Goal: Task Accomplishment & Management: Manage account settings

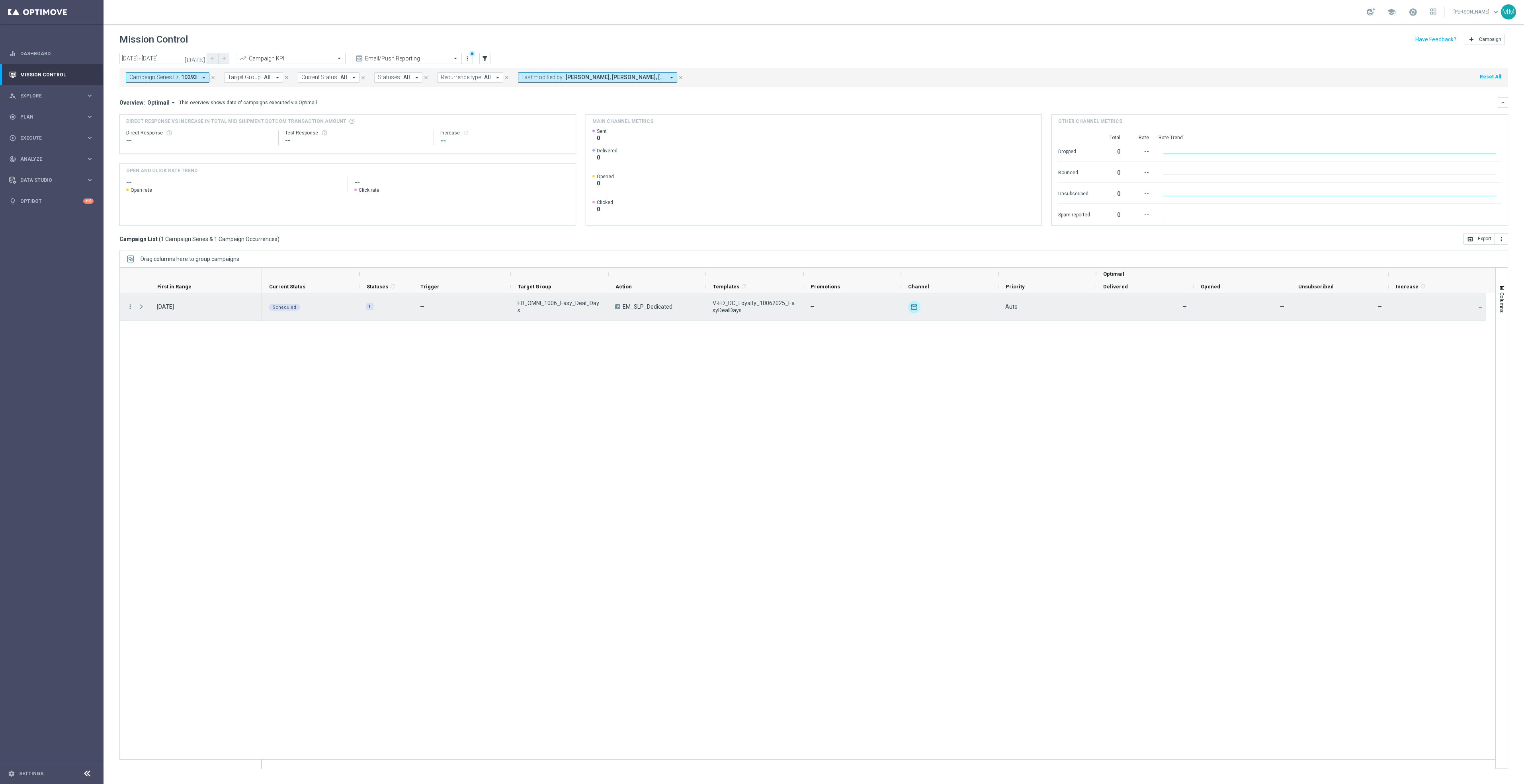
click at [125, 306] on div "more_vert" at bounding box center [127, 307] width 14 height 27
click at [128, 307] on icon "more_vert" at bounding box center [130, 307] width 7 height 7
click at [201, 316] on div "list Campaign Details" at bounding box center [179, 313] width 89 height 11
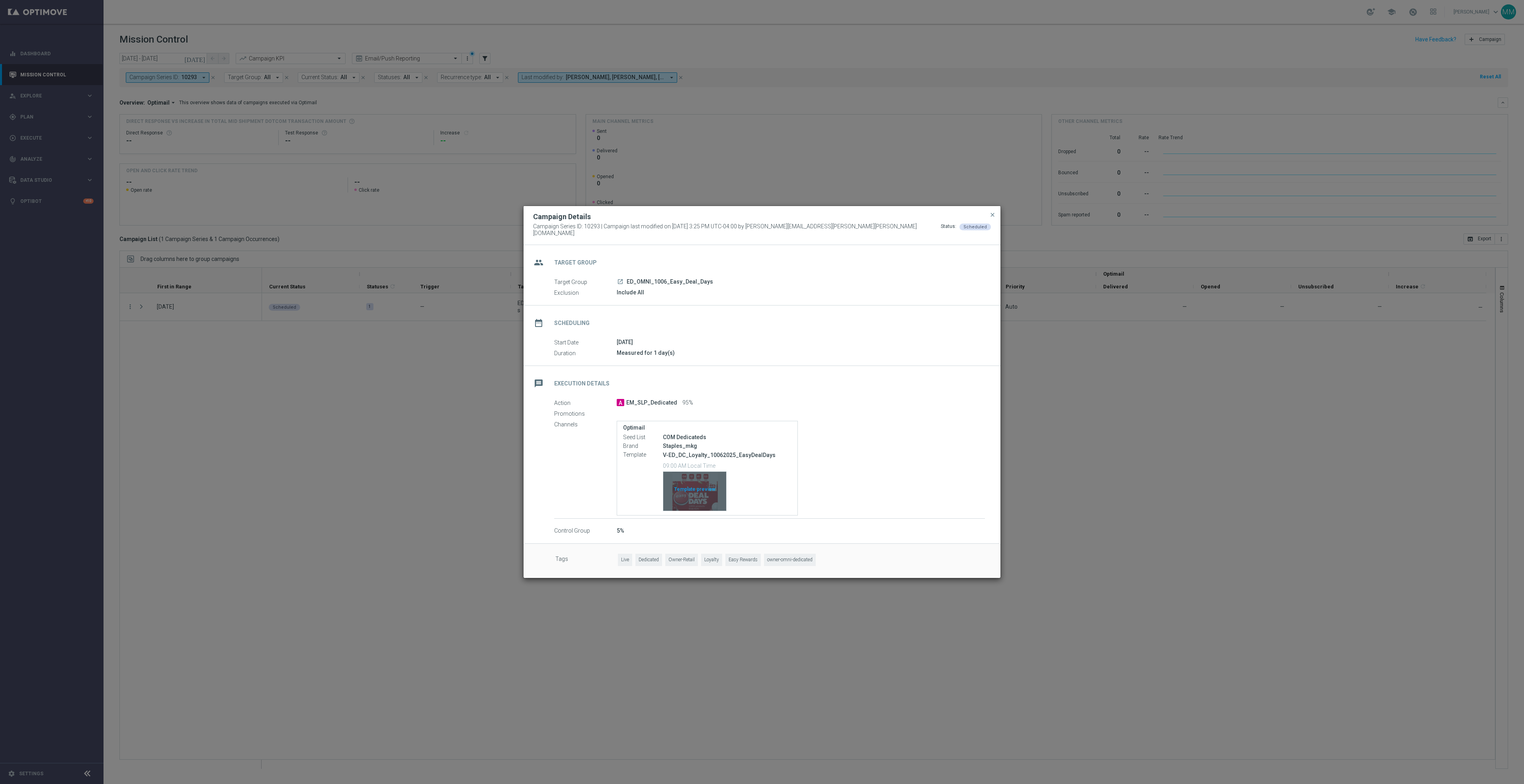
click at [701, 491] on div "Template preview" at bounding box center [695, 491] width 63 height 39
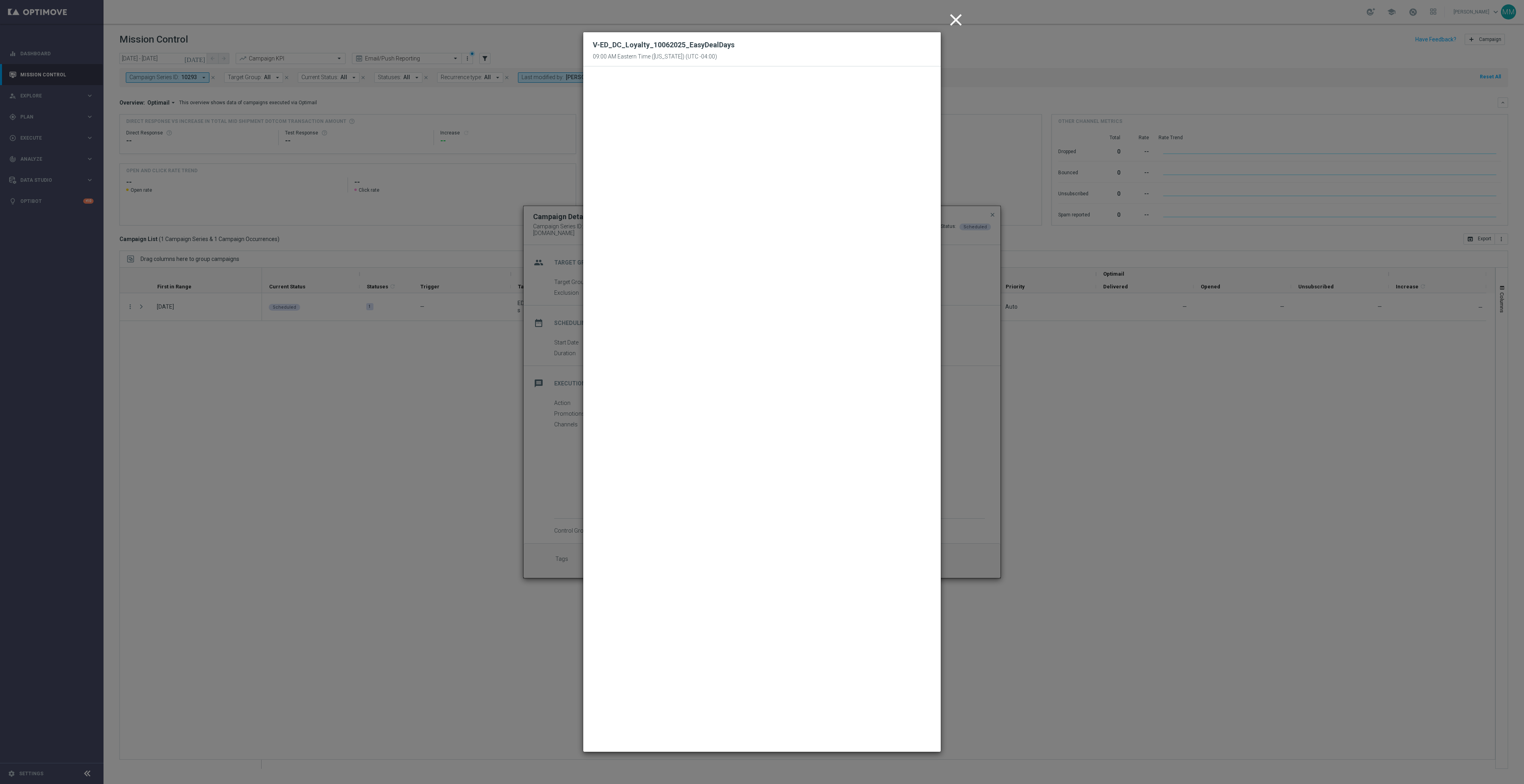
click at [953, 22] on icon "close" at bounding box center [956, 20] width 20 height 20
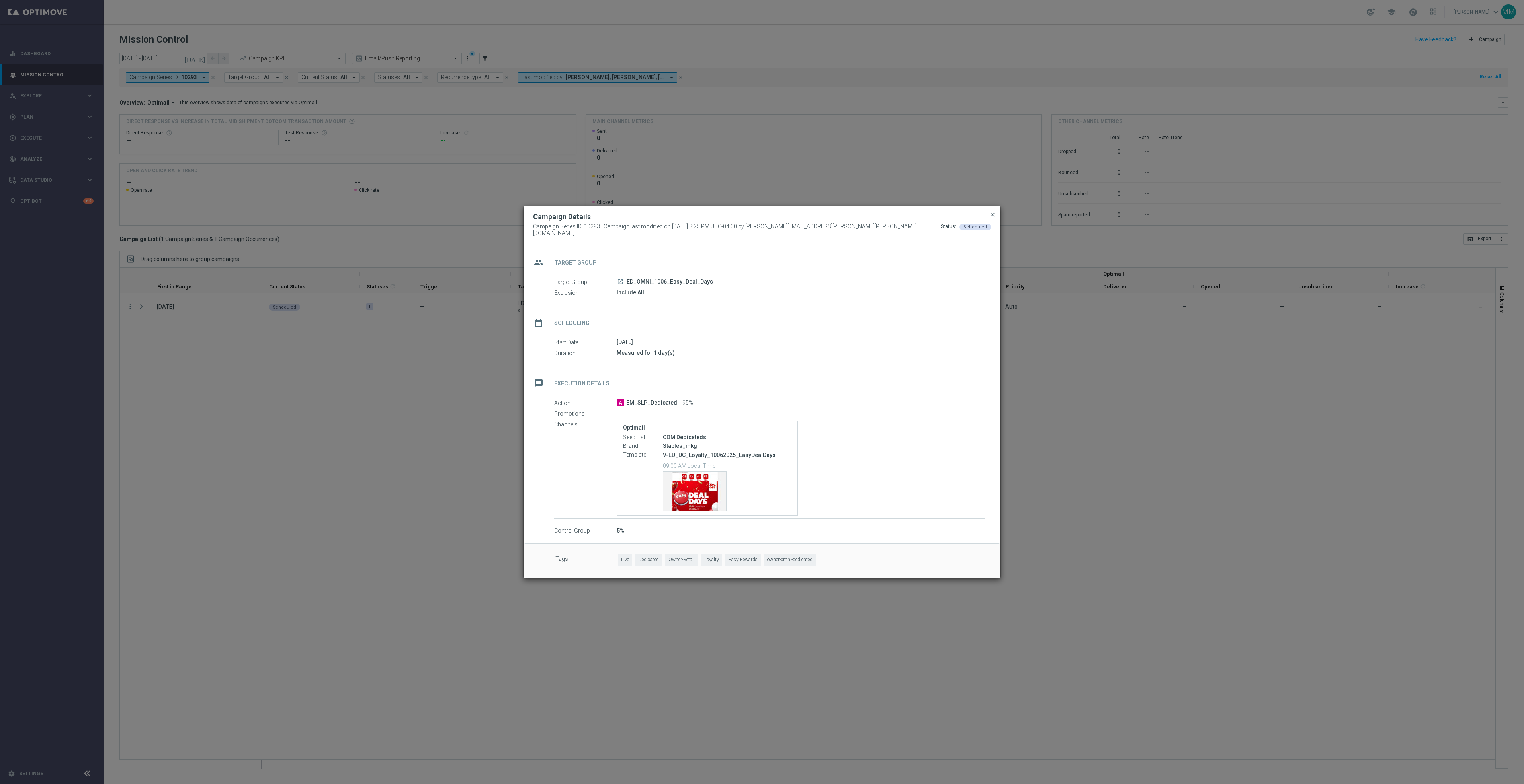
click at [994, 215] on span "close" at bounding box center [992, 215] width 7 height 7
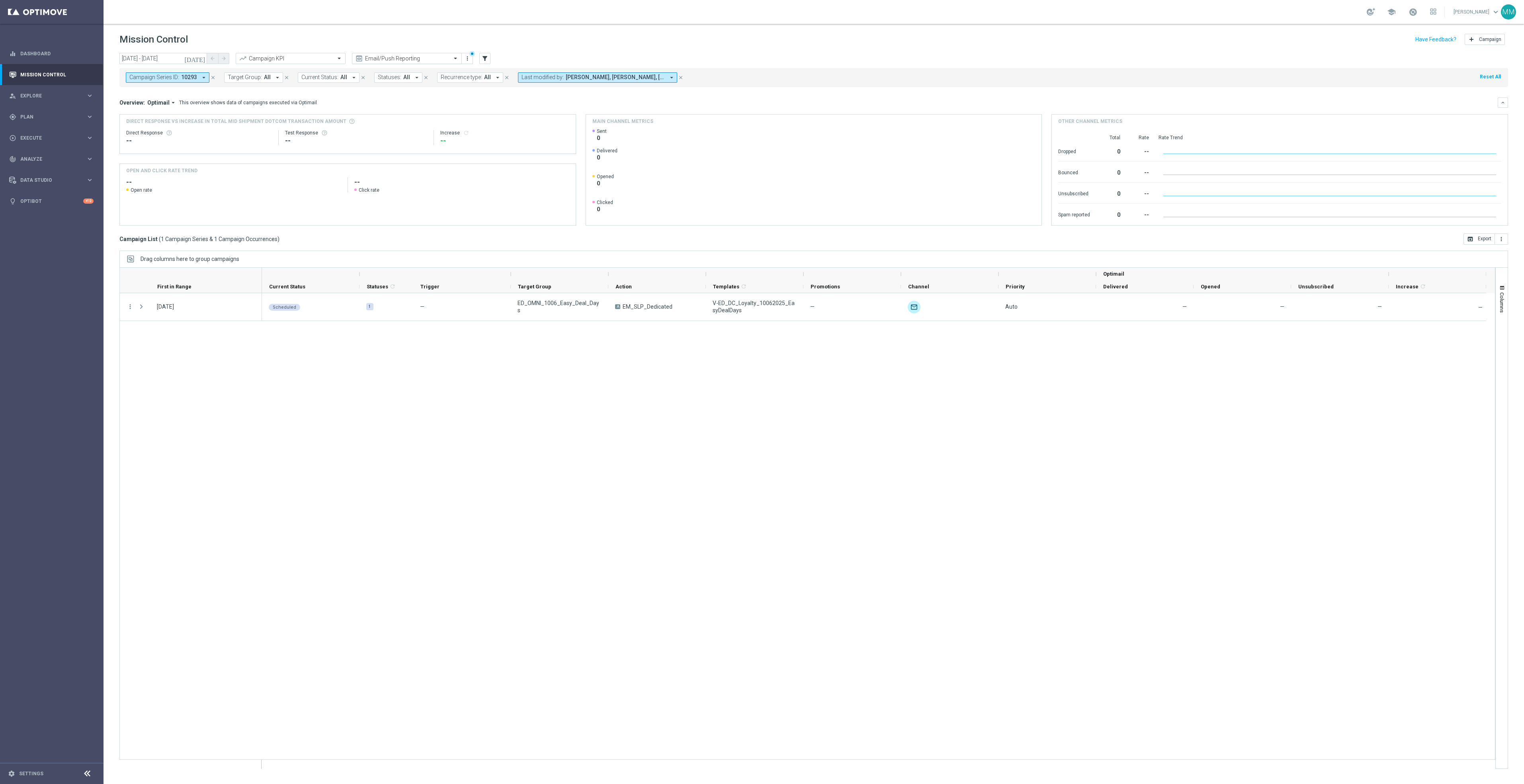
click at [441, 56] on div at bounding box center [407, 59] width 109 height 7
click at [414, 135] on div "Mary Push View" at bounding box center [406, 136] width 101 height 13
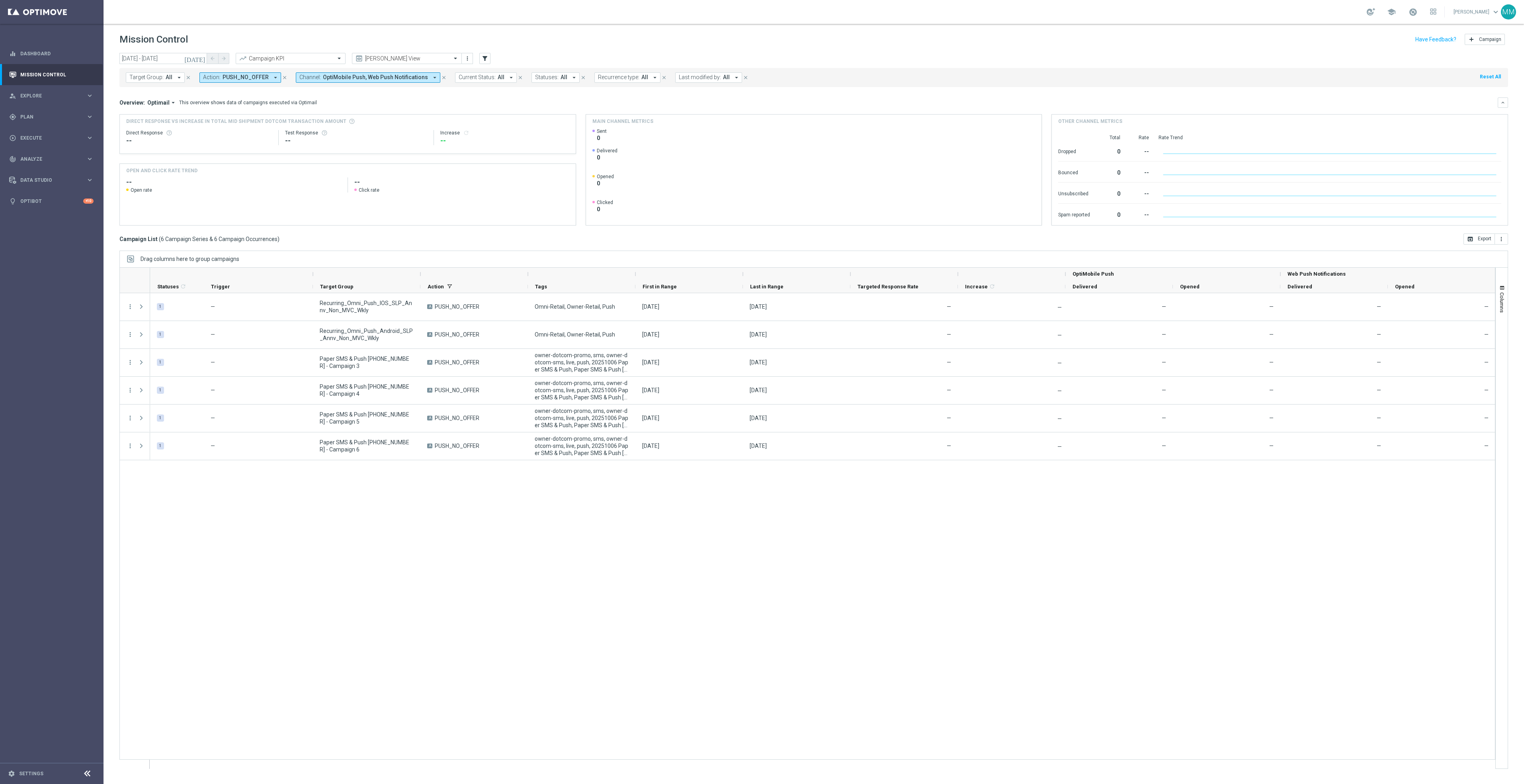
click at [204, 60] on icon "today" at bounding box center [195, 59] width 21 height 7
click at [131, 76] on span "‹" at bounding box center [132, 77] width 10 height 10
click at [63, 157] on span "Analyze" at bounding box center [53, 159] width 66 height 5
drag, startPoint x: 62, startPoint y: 235, endPoint x: 89, endPoint y: 254, distance: 33.0
click at [62, 235] on span "BI Studio" at bounding box center [50, 235] width 57 height 5
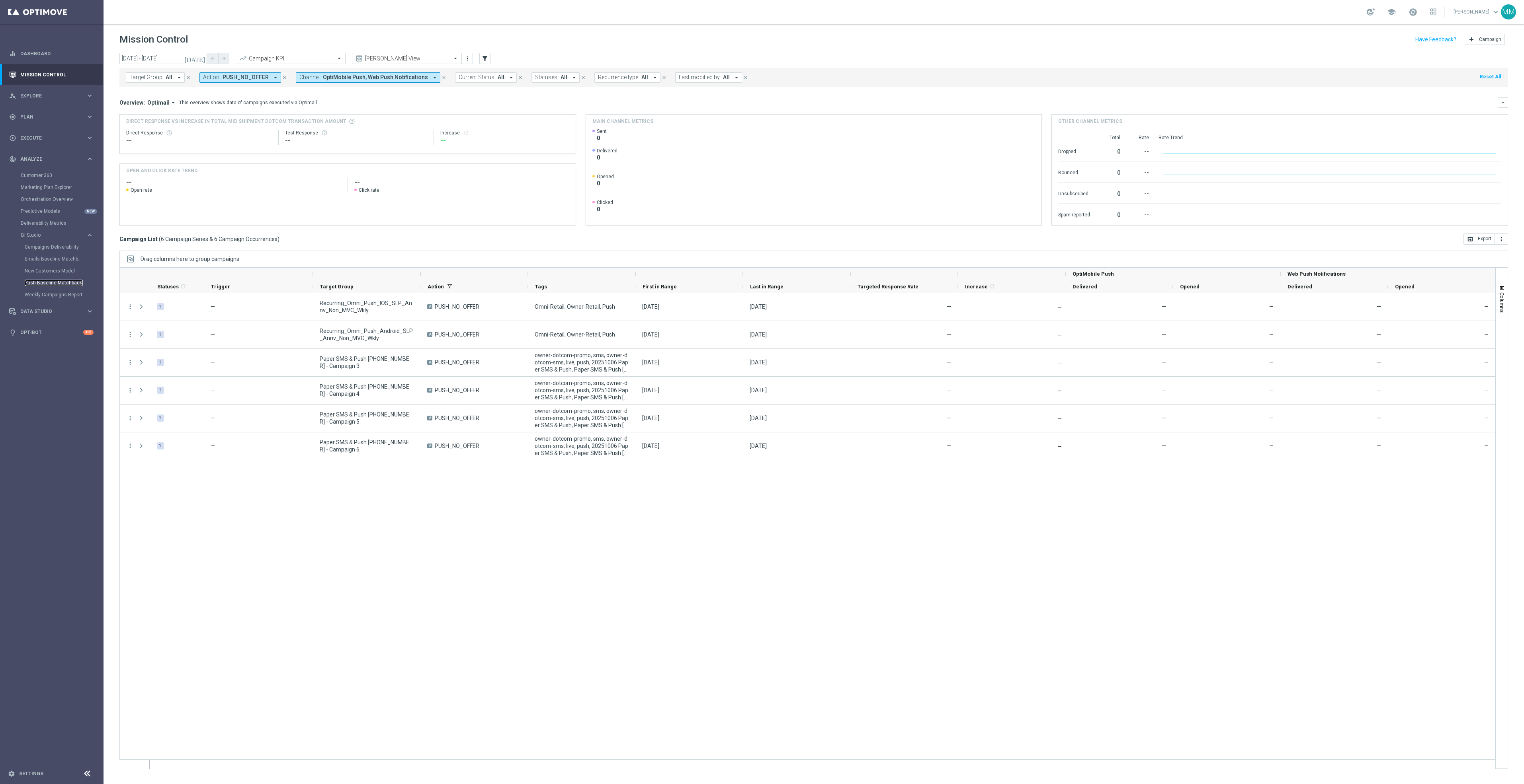
click at [59, 282] on link "Push Baseline Matchback" at bounding box center [54, 283] width 58 height 7
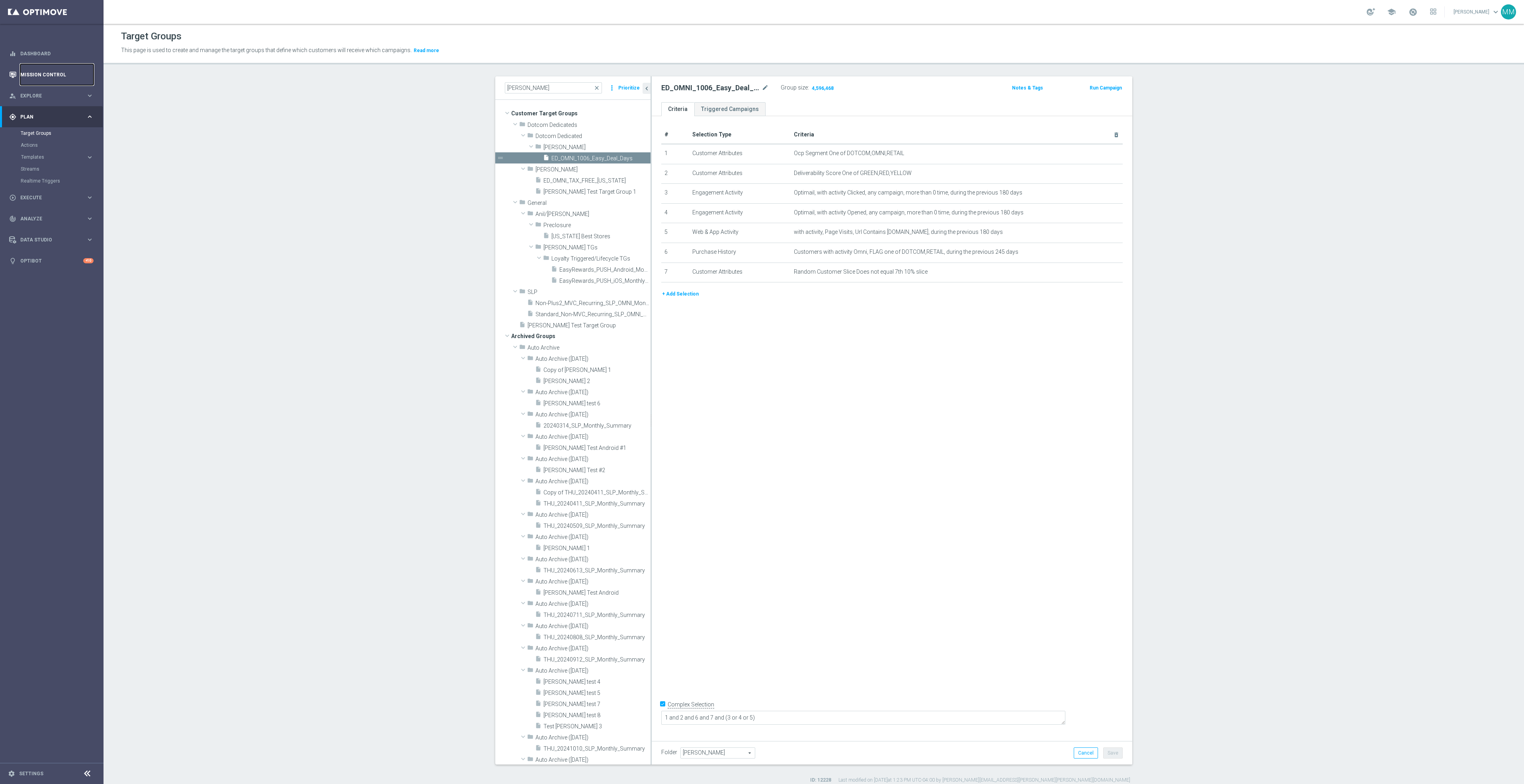
click at [80, 74] on link "Mission Control" at bounding box center [57, 74] width 73 height 21
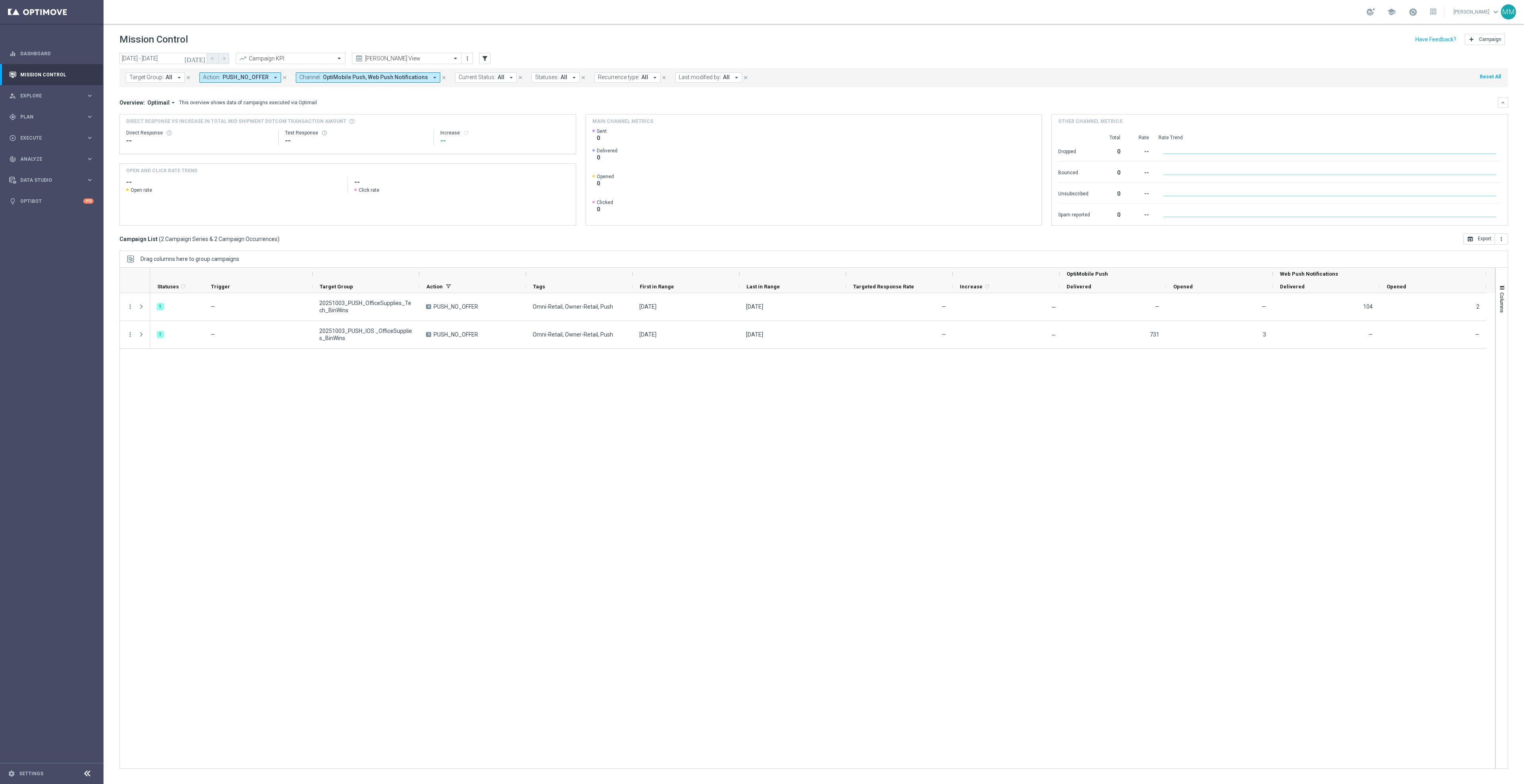
click at [441, 77] on icon "close" at bounding box center [444, 77] width 5 height 5
click at [281, 80] on button "close" at bounding box center [285, 77] width 7 height 9
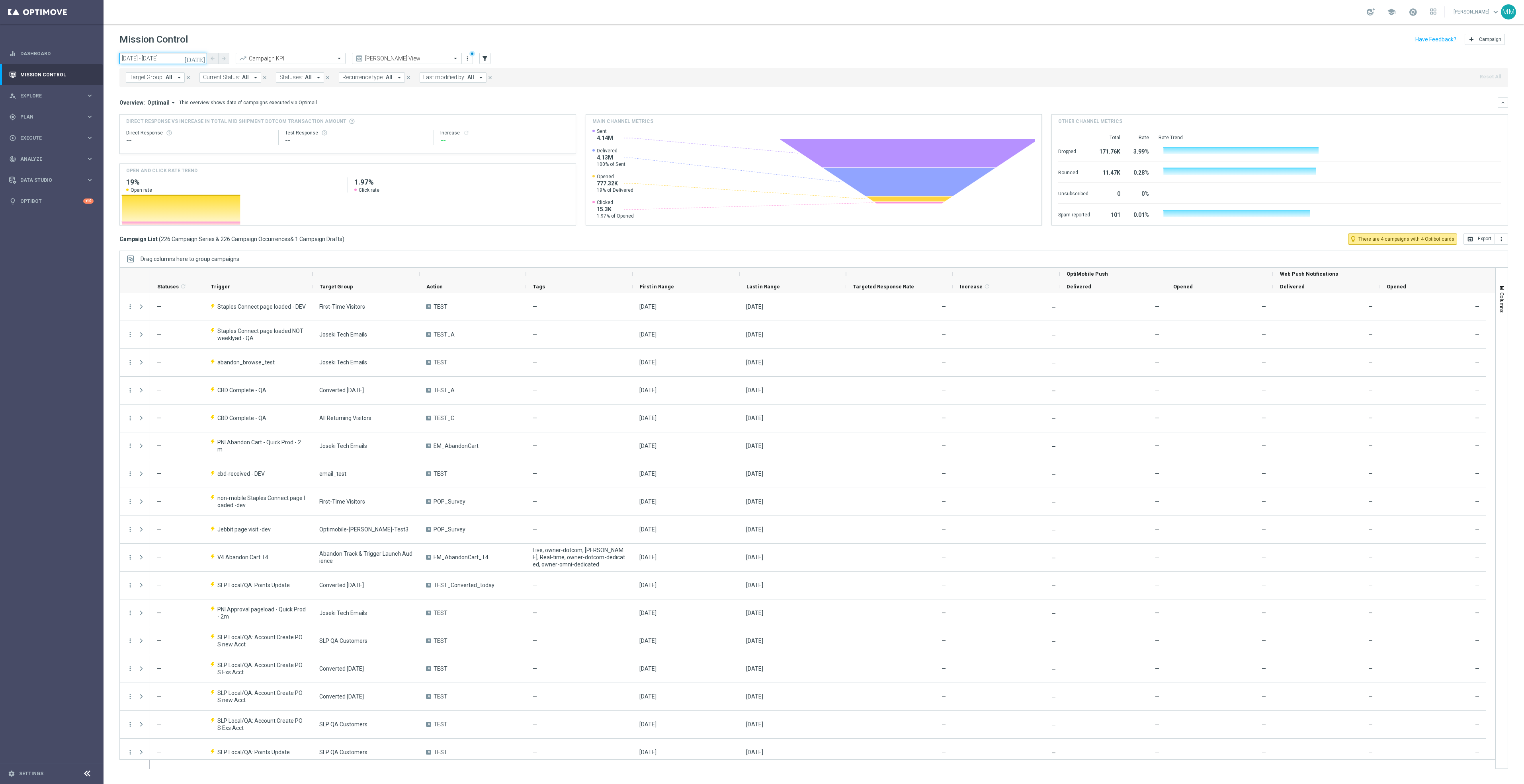
click at [196, 59] on input "03 Oct 2025 - 03 Oct 2025" at bounding box center [163, 59] width 88 height 11
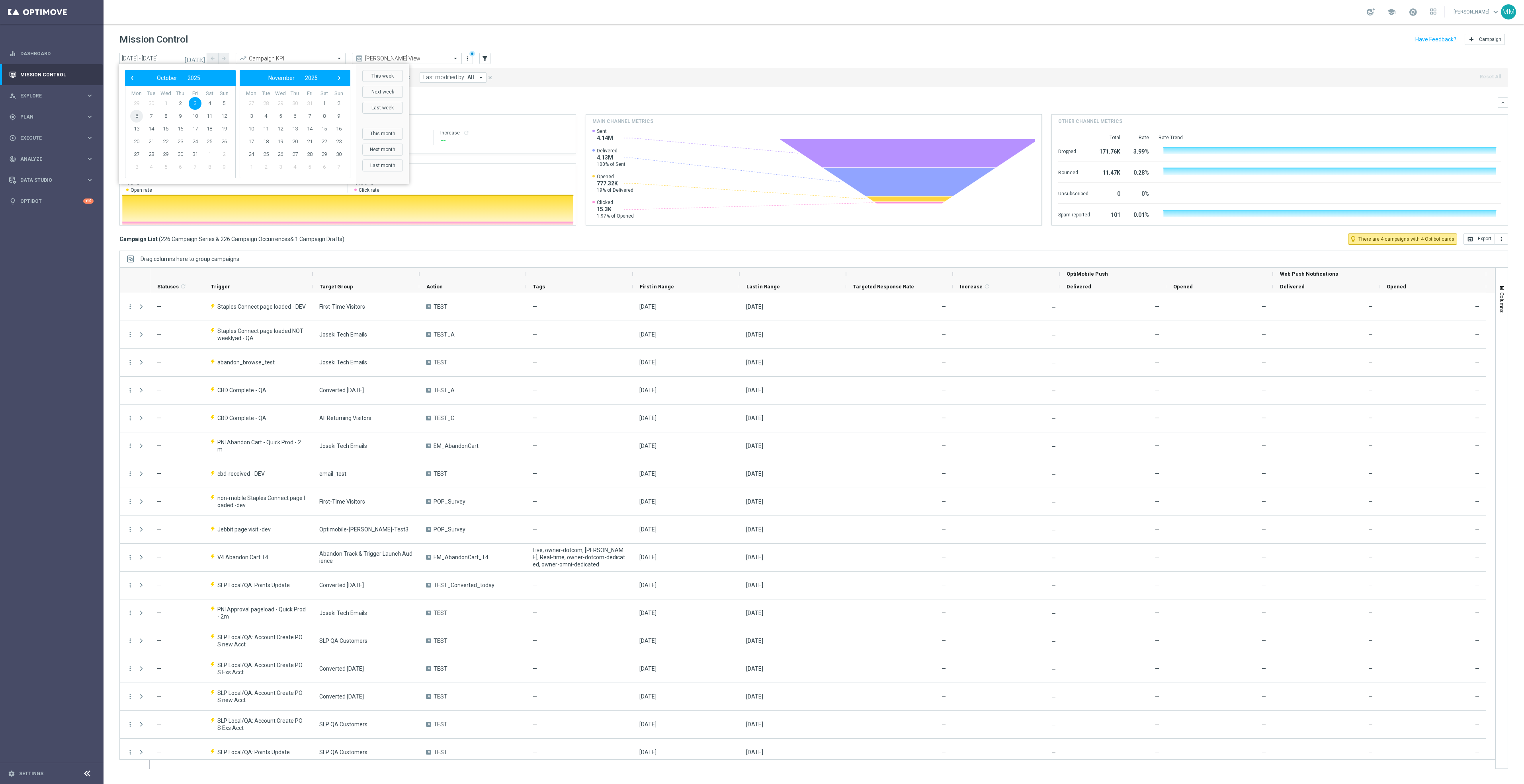
click at [138, 119] on span "6" at bounding box center [137, 116] width 13 height 13
type input "[DATE] - [DATE]"
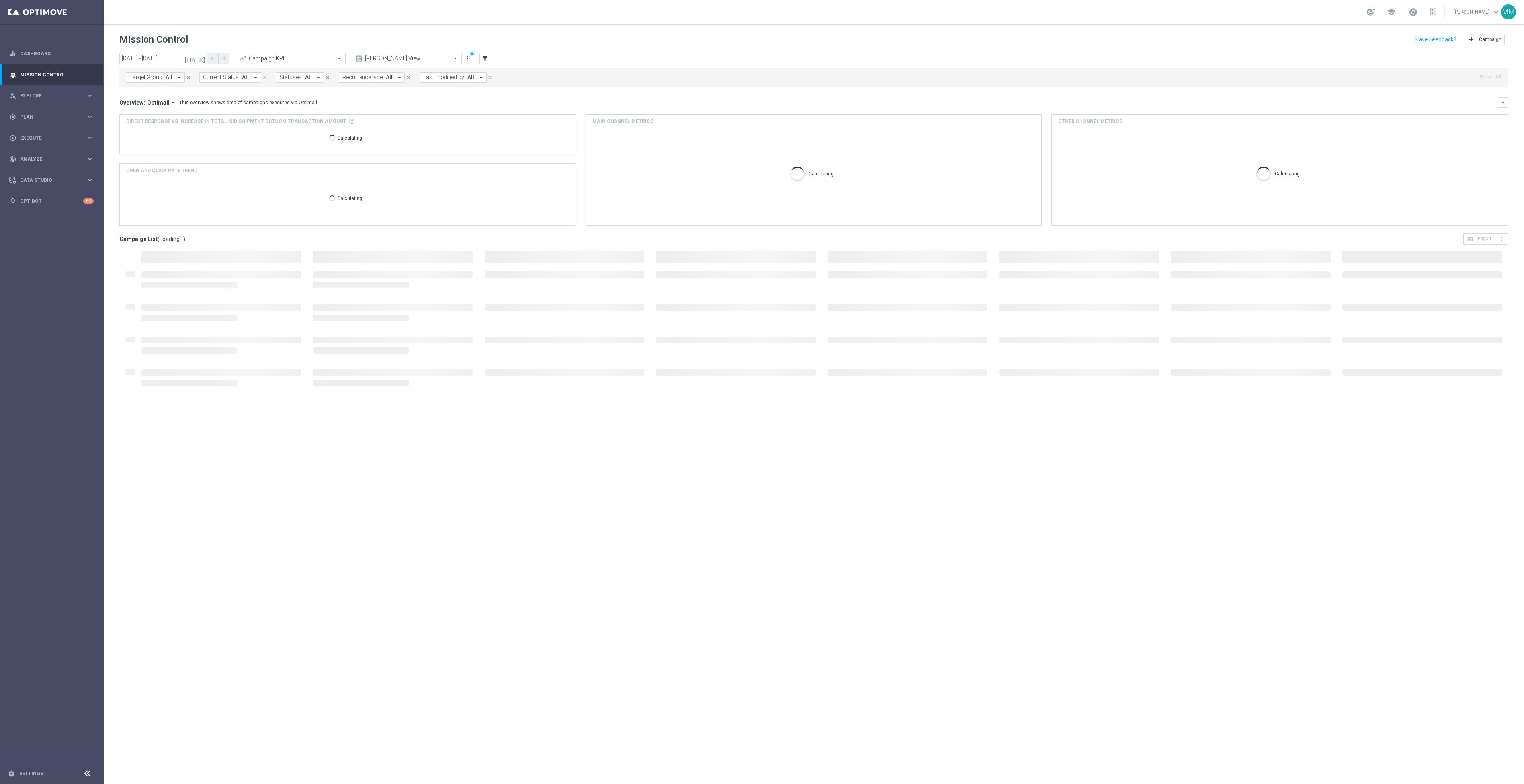
click at [469, 80] on span "All" at bounding box center [470, 77] width 7 height 7
click at [490, 127] on div "[PERSON_NAME]" at bounding box center [493, 128] width 124 height 5
type input "mary"
click at [592, 82] on div "Target Group: All arrow_drop_down close Current Status: All arrow_drop_down clo…" at bounding box center [813, 77] width 1389 height 19
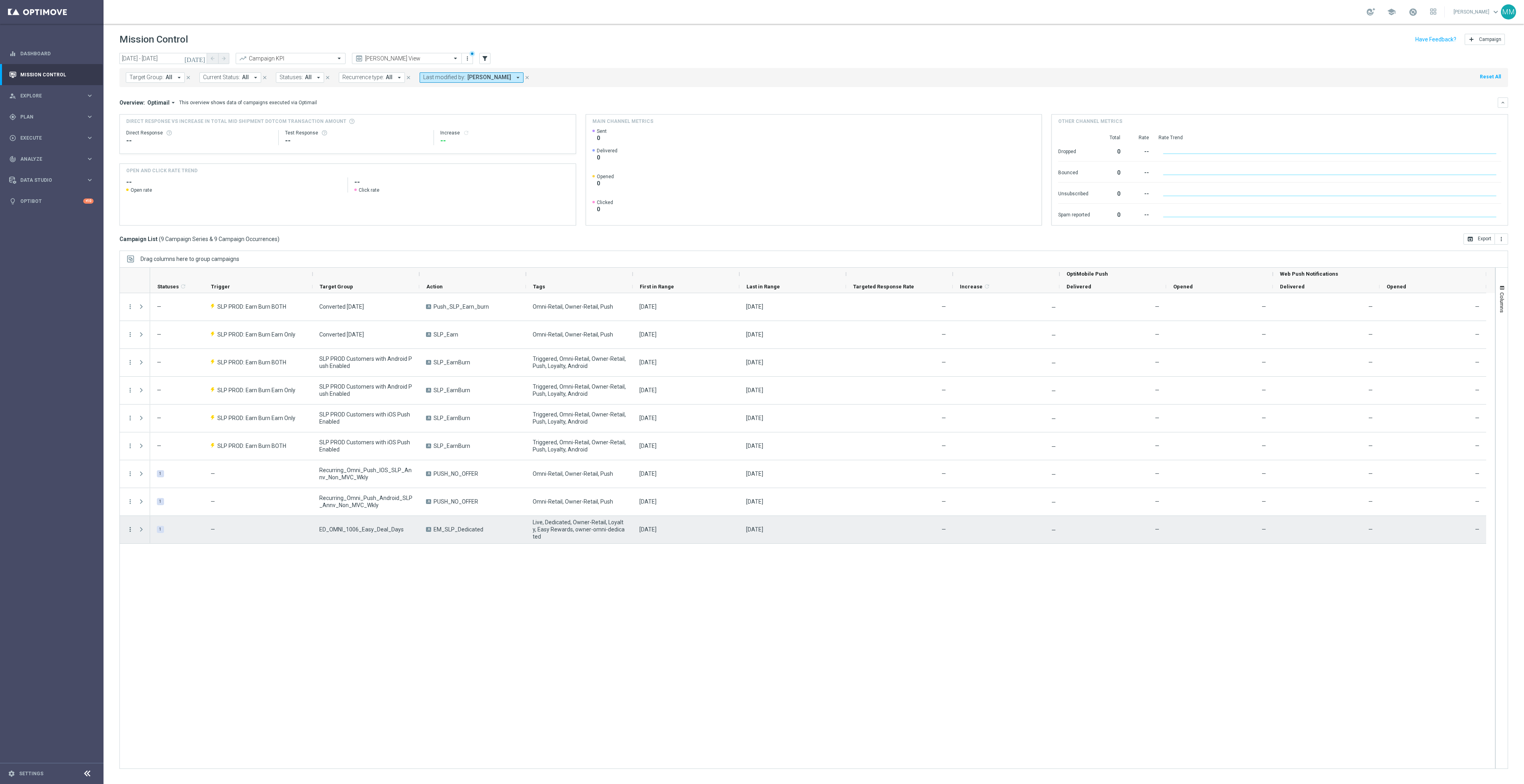
click at [130, 530] on icon "more_vert" at bounding box center [130, 530] width 7 height 7
click at [149, 592] on span "Edit" at bounding box center [150, 594] width 9 height 5
click at [131, 533] on icon "more_vert" at bounding box center [130, 530] width 7 height 7
click at [175, 537] on span "Campaign Details" at bounding box center [166, 534] width 40 height 5
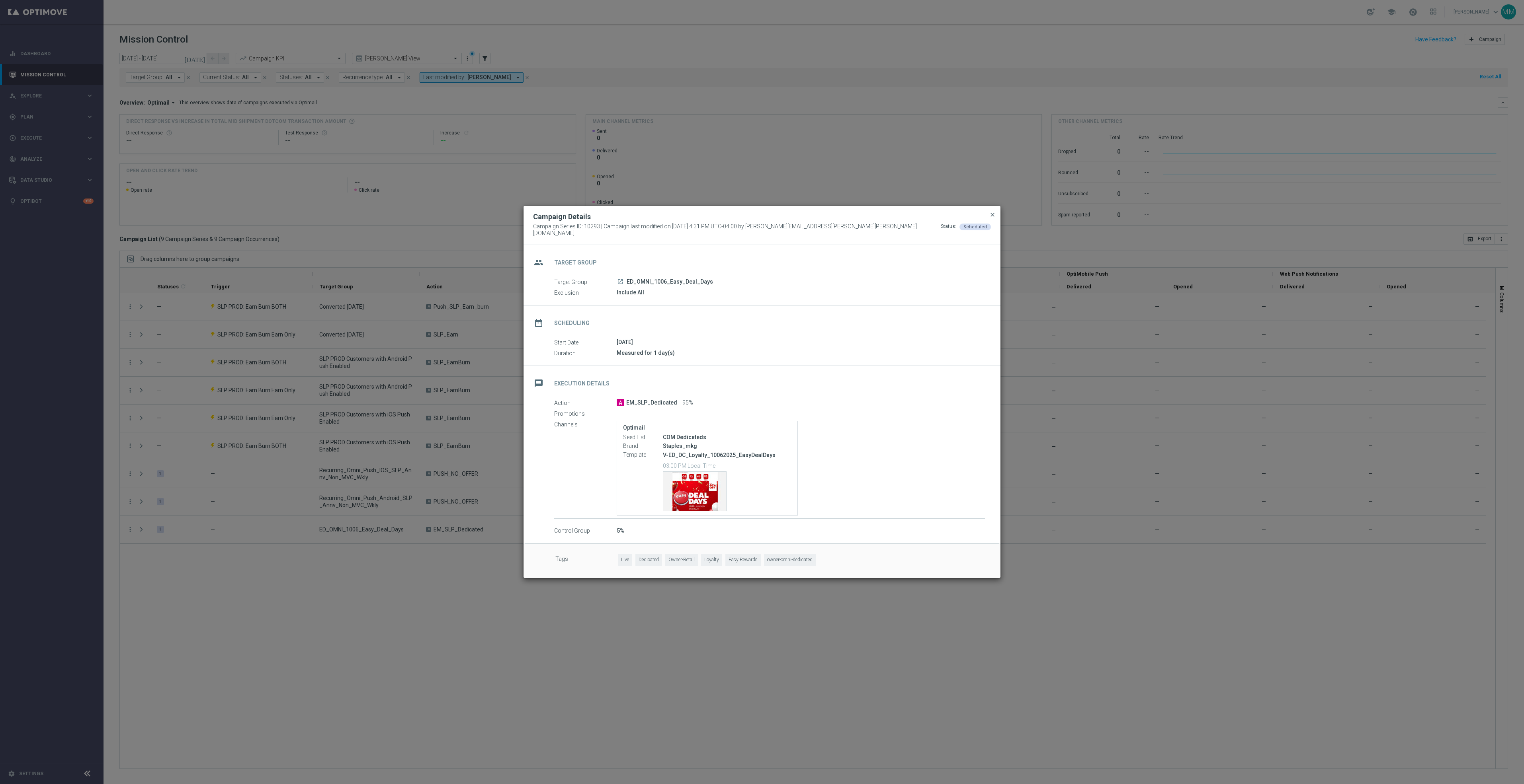
click at [990, 218] on span "close" at bounding box center [992, 215] width 7 height 7
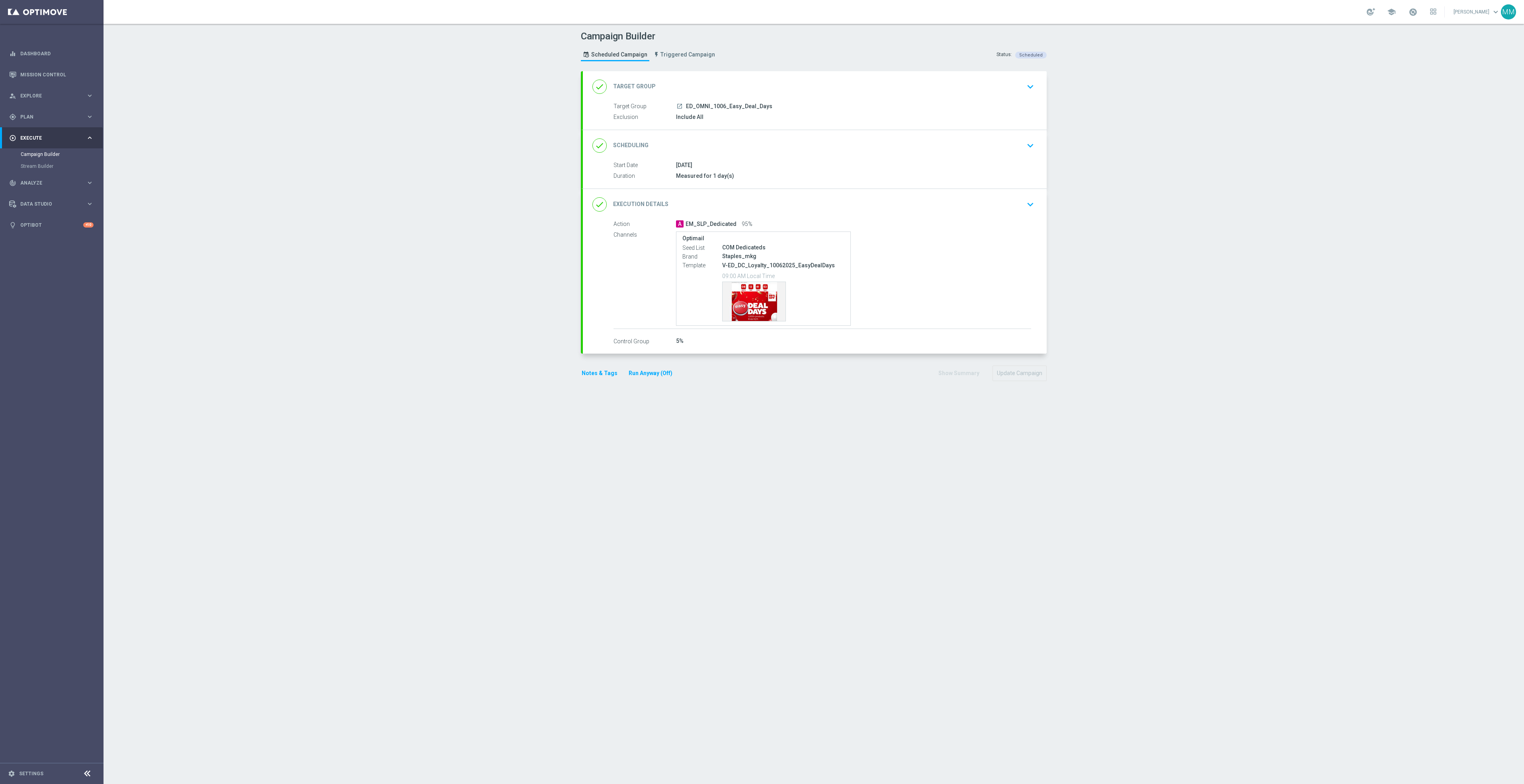
click at [1009, 212] on div "done Execution Details keyboard_arrow_down" at bounding box center [815, 205] width 445 height 15
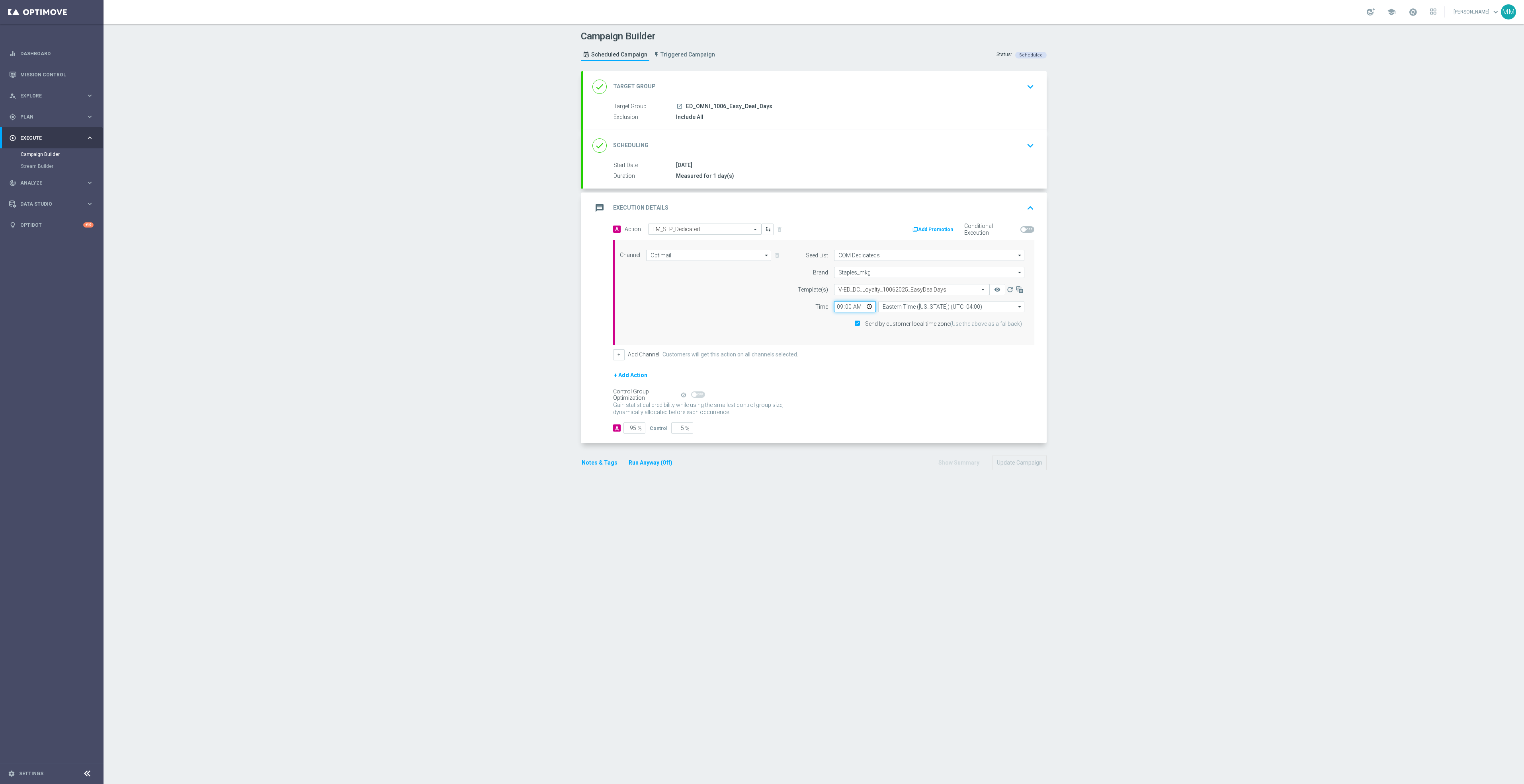
click at [864, 309] on input "09:00" at bounding box center [855, 306] width 42 height 11
type input "15:00"
click at [947, 384] on div "+ Add Action" at bounding box center [824, 381] width 421 height 20
click at [1010, 462] on button "Update Campaign" at bounding box center [1020, 463] width 54 height 15
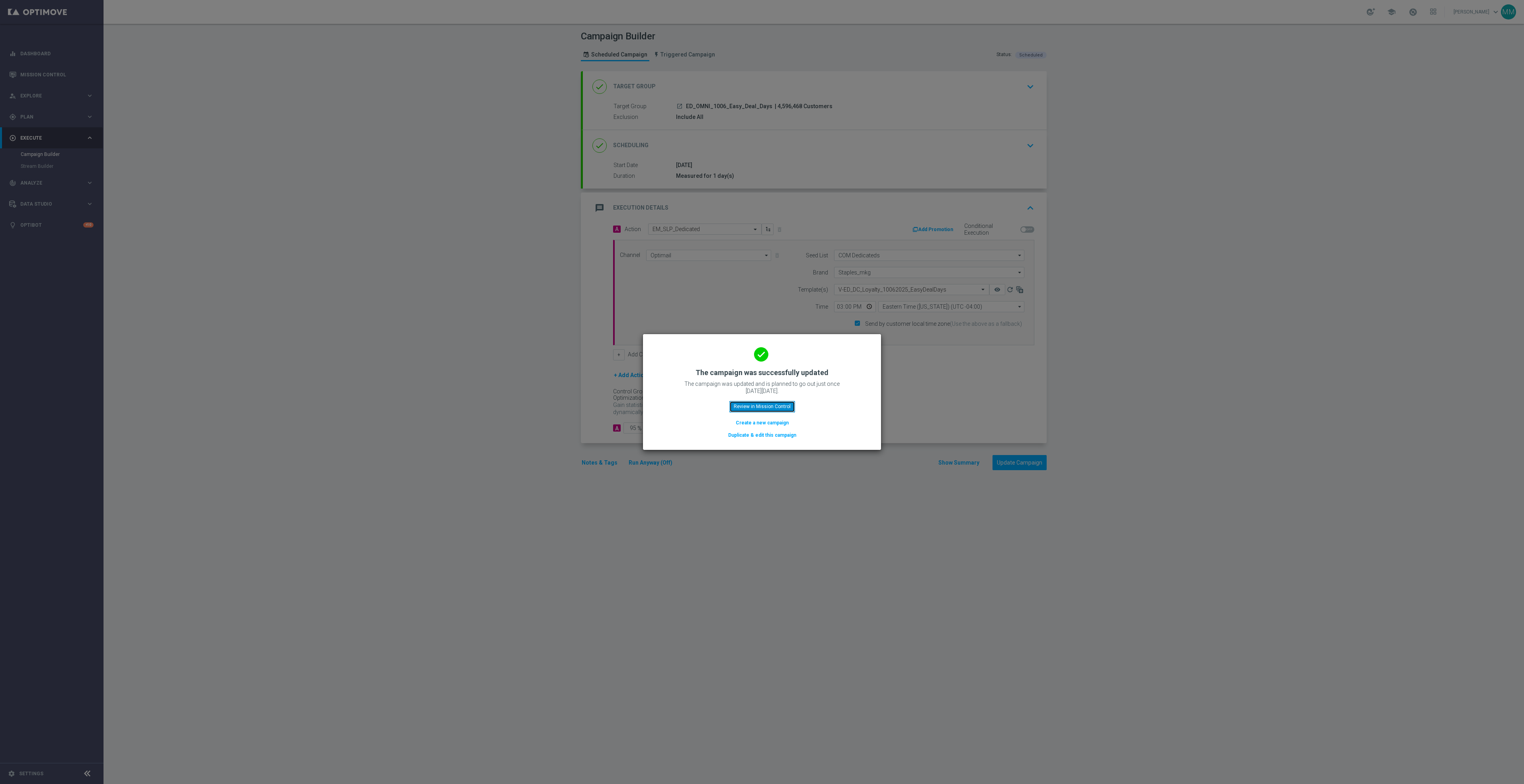
click at [788, 401] on button "Review in Mission Control" at bounding box center [762, 406] width 66 height 11
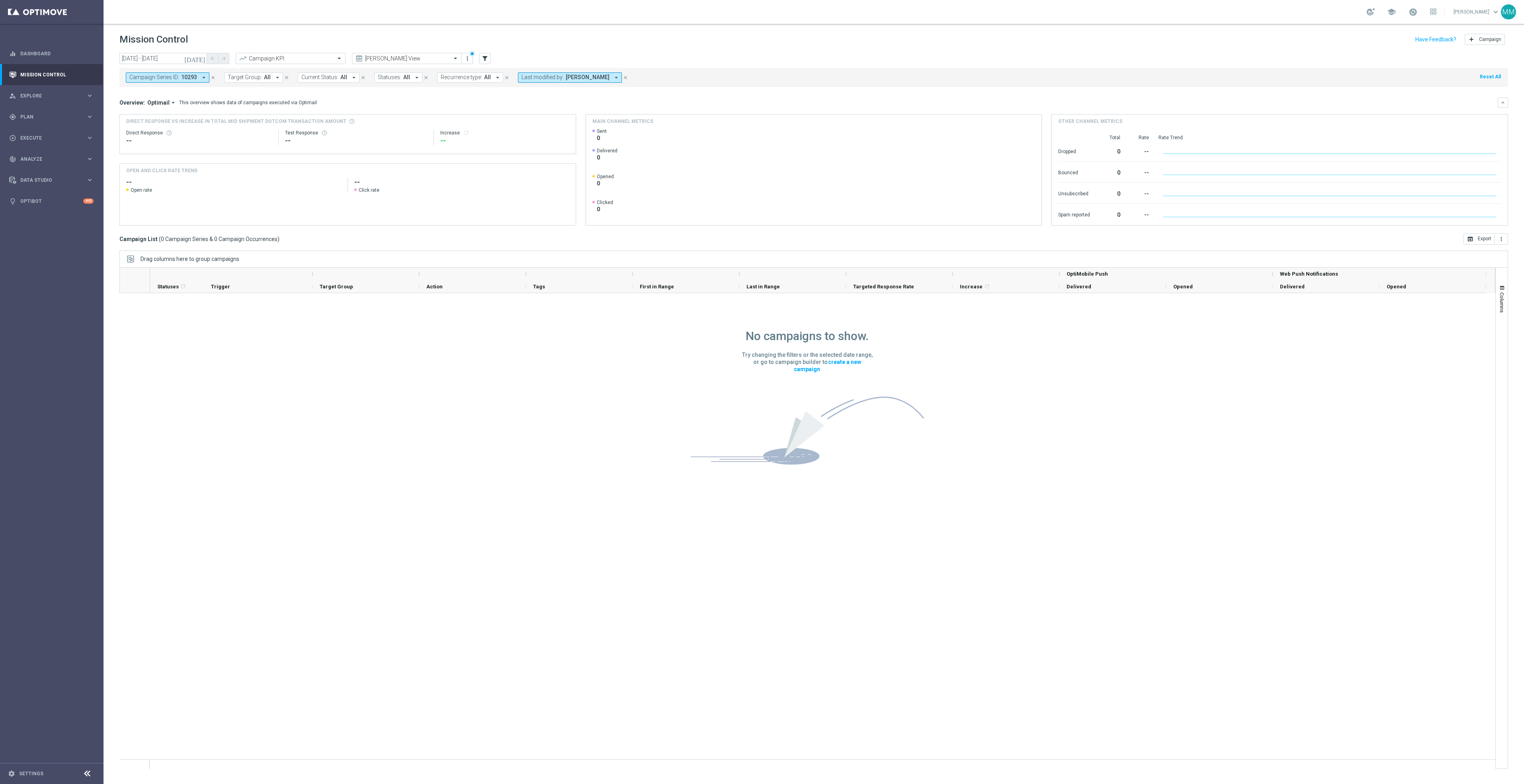
click at [199, 61] on icon "today" at bounding box center [195, 59] width 21 height 7
click at [141, 112] on span "6" at bounding box center [137, 116] width 13 height 13
type input "06 Oct 2025 - 06 Oct 2025"
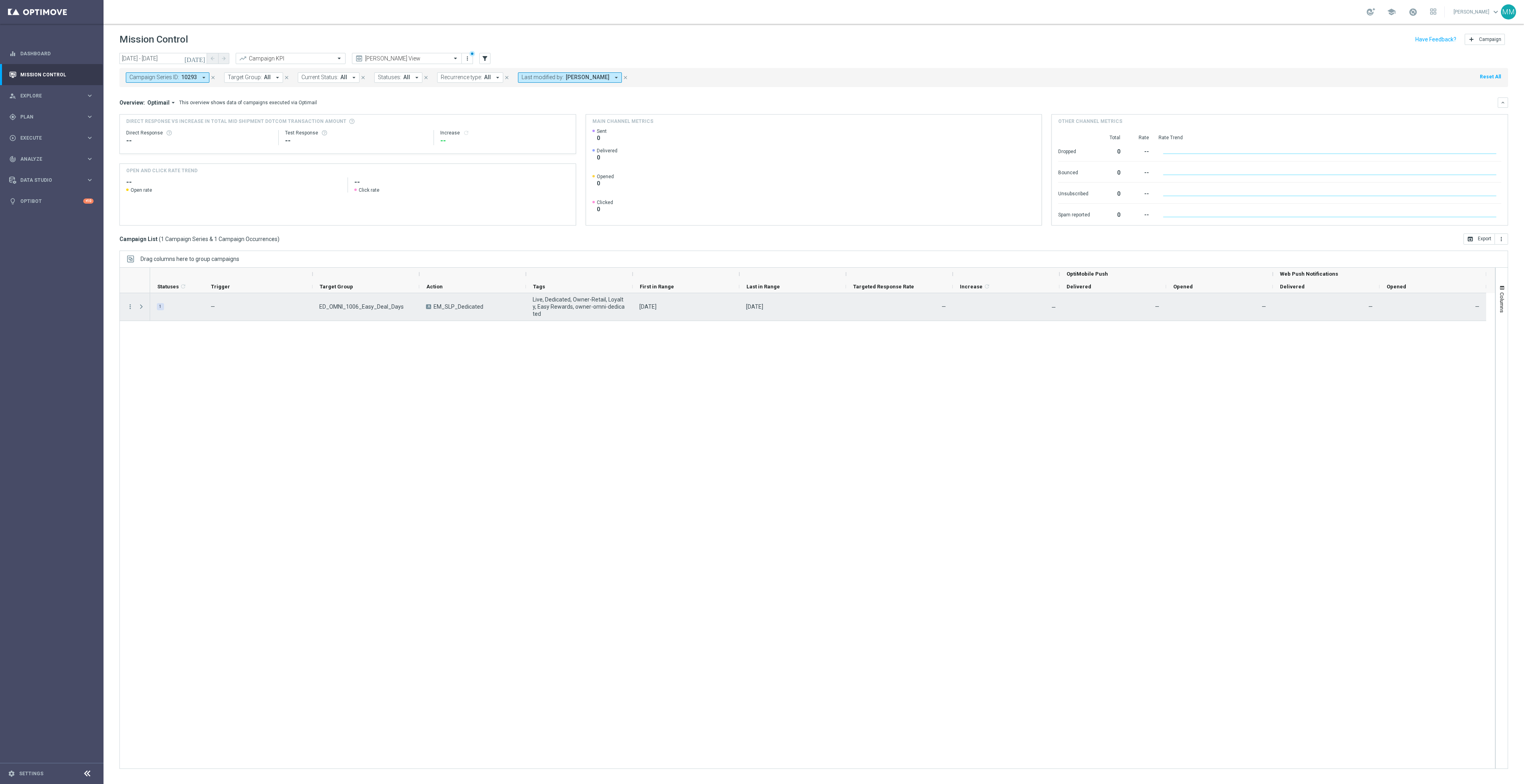
click at [130, 312] on div "more_vert" at bounding box center [127, 307] width 14 height 27
click at [130, 306] on icon "more_vert" at bounding box center [130, 307] width 7 height 7
click at [186, 316] on div "list Campaign Details" at bounding box center [179, 313] width 89 height 11
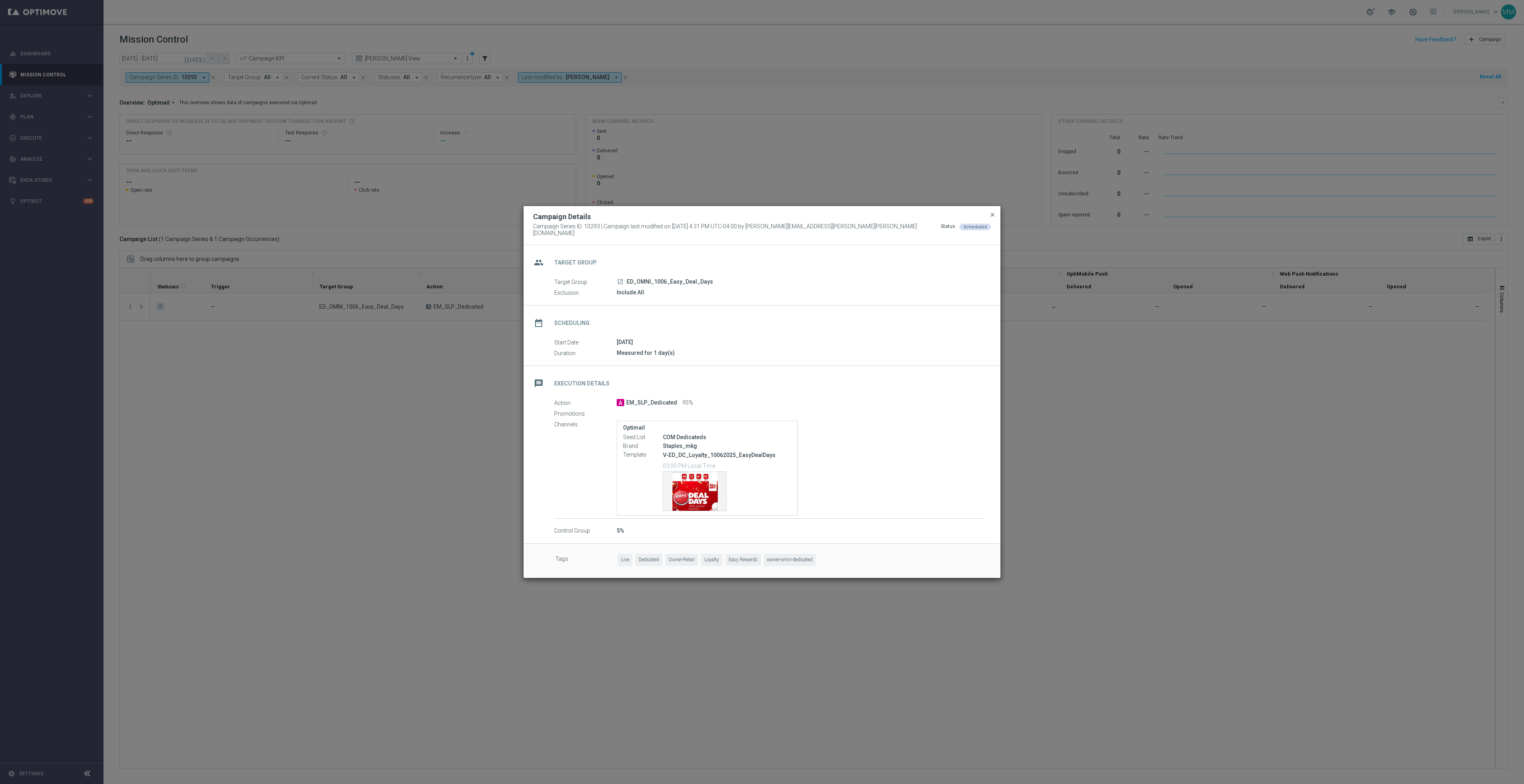
click at [994, 218] on span "close" at bounding box center [992, 215] width 7 height 7
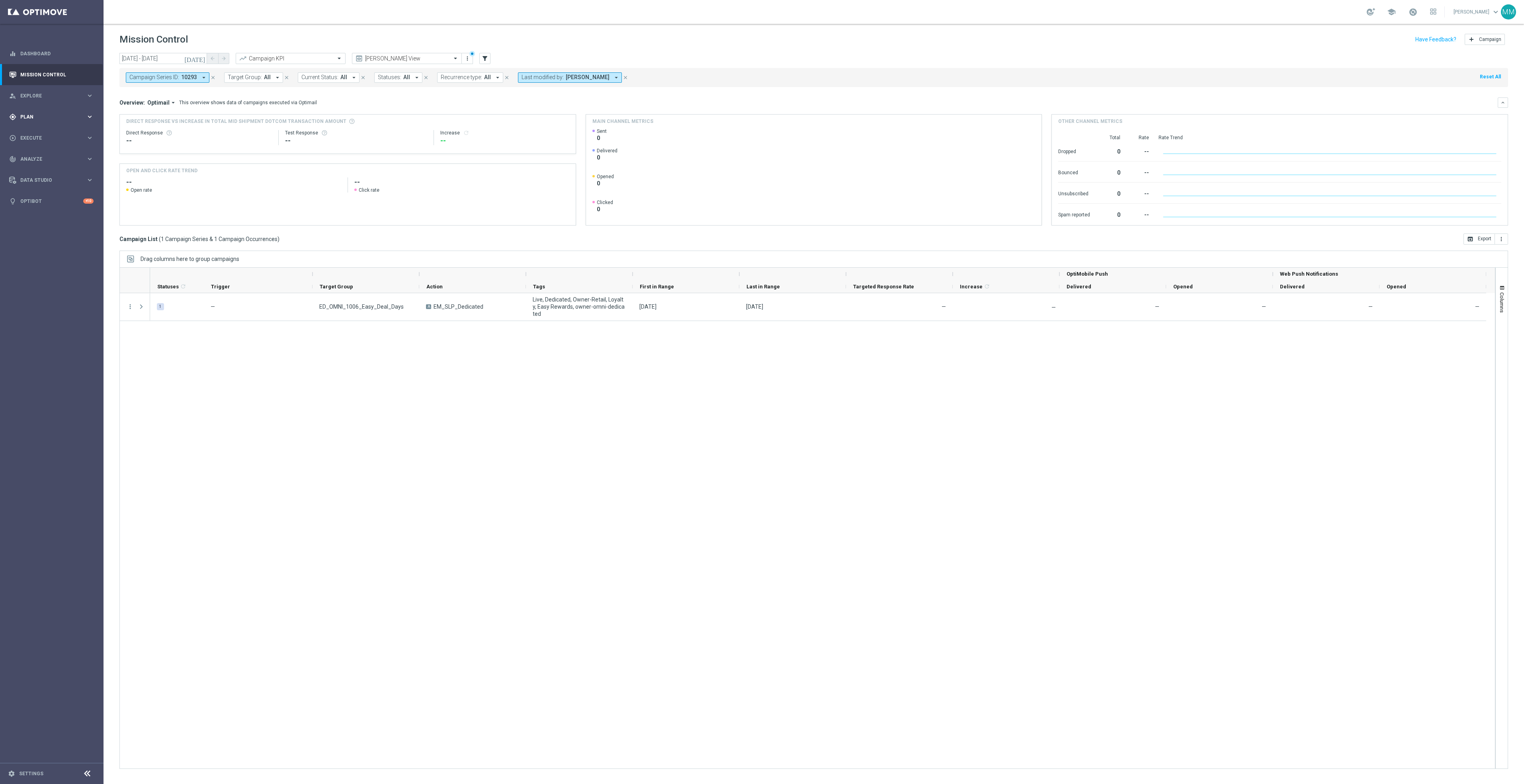
click at [73, 119] on div "gps_fixed Plan" at bounding box center [47, 117] width 77 height 7
drag, startPoint x: 48, startPoint y: 157, endPoint x: 53, endPoint y: 159, distance: 5.4
click at [48, 157] on span "Templates" at bounding box center [50, 157] width 57 height 5
click at [41, 167] on link "Optimail" at bounding box center [54, 169] width 58 height 7
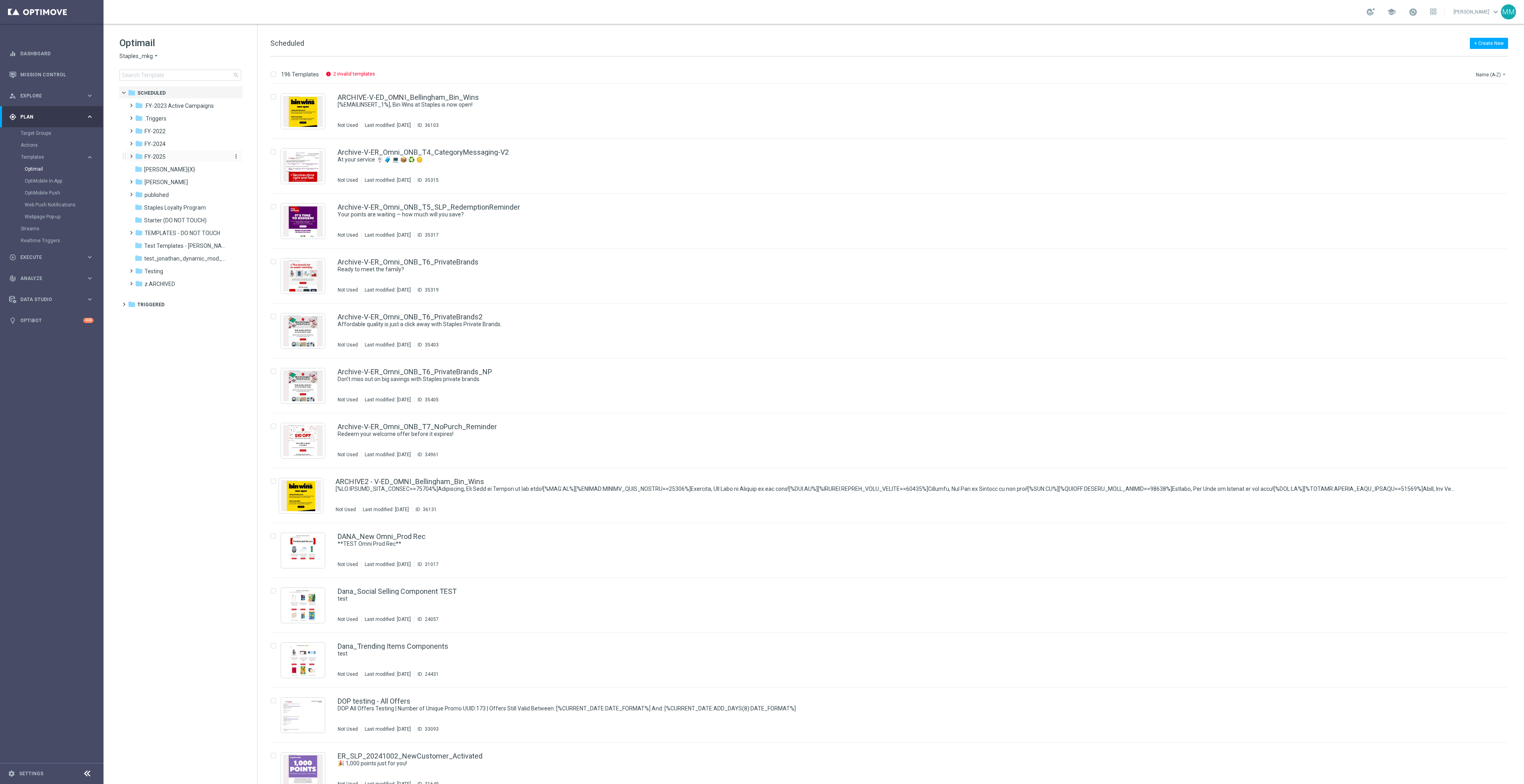
click at [171, 160] on div "folder FY-2025" at bounding box center [180, 157] width 92 height 9
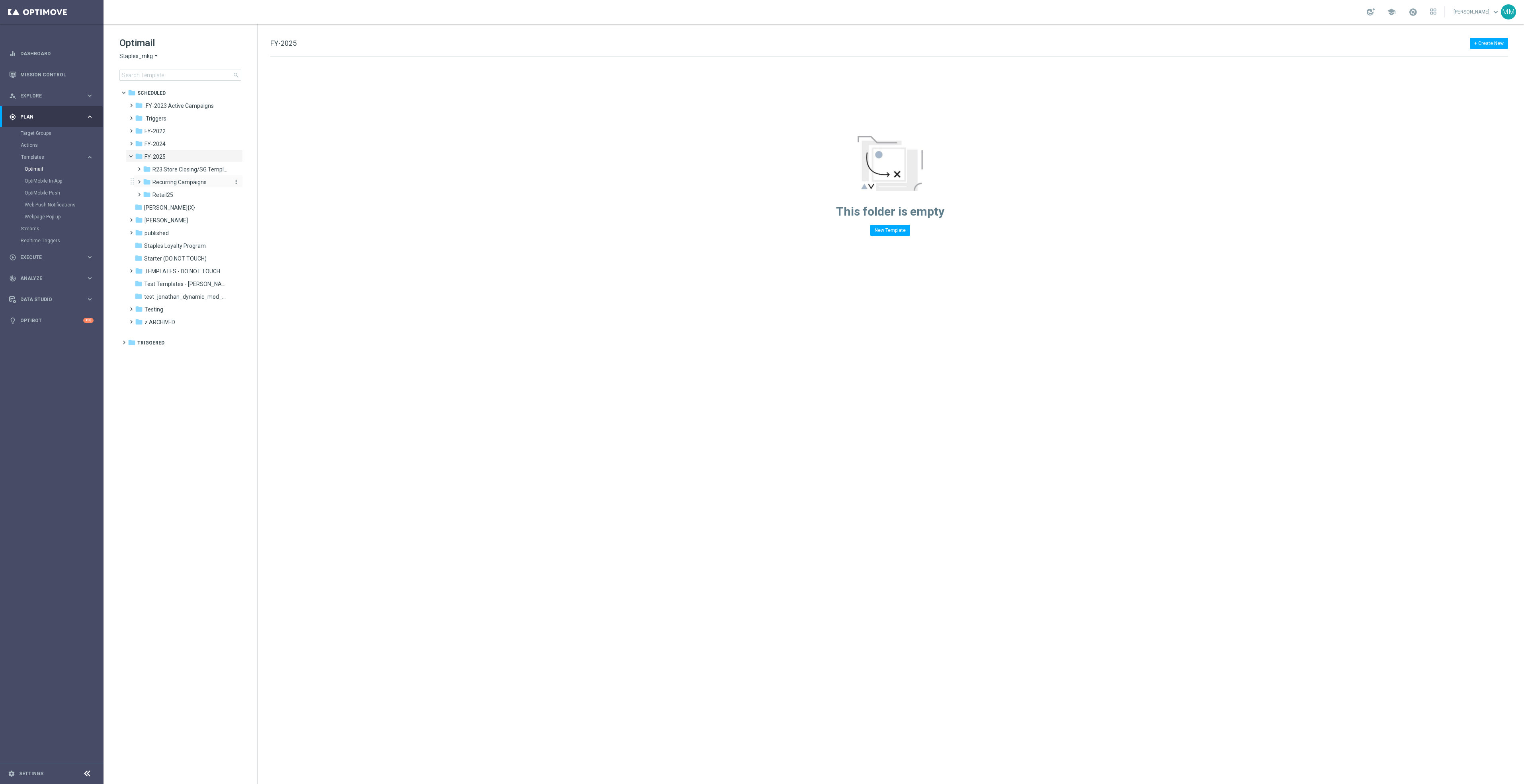
click at [188, 184] on span "Recurring Campaigns" at bounding box center [180, 182] width 54 height 7
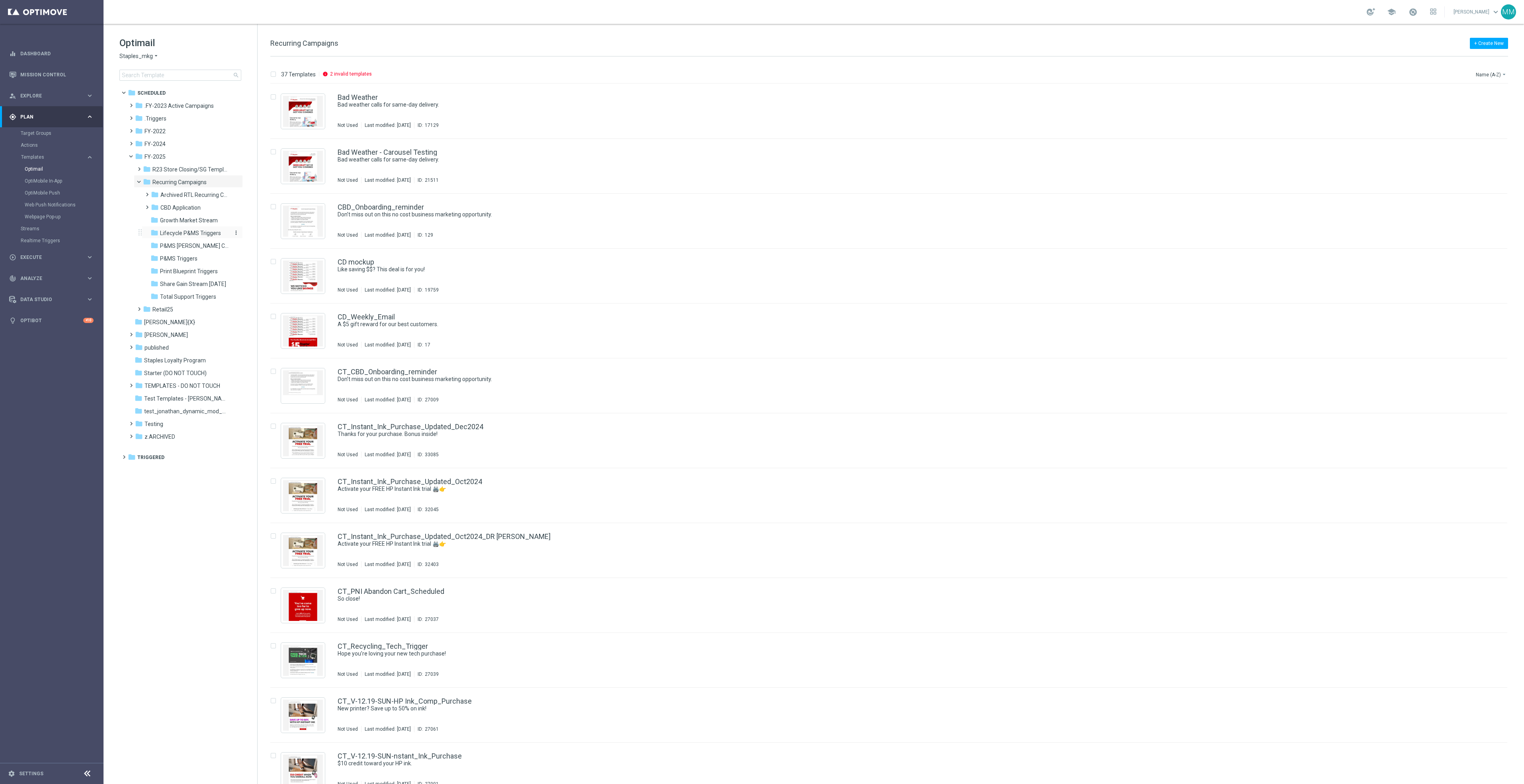
click at [203, 232] on span "Lifecycle P&MS Triggers" at bounding box center [190, 233] width 61 height 7
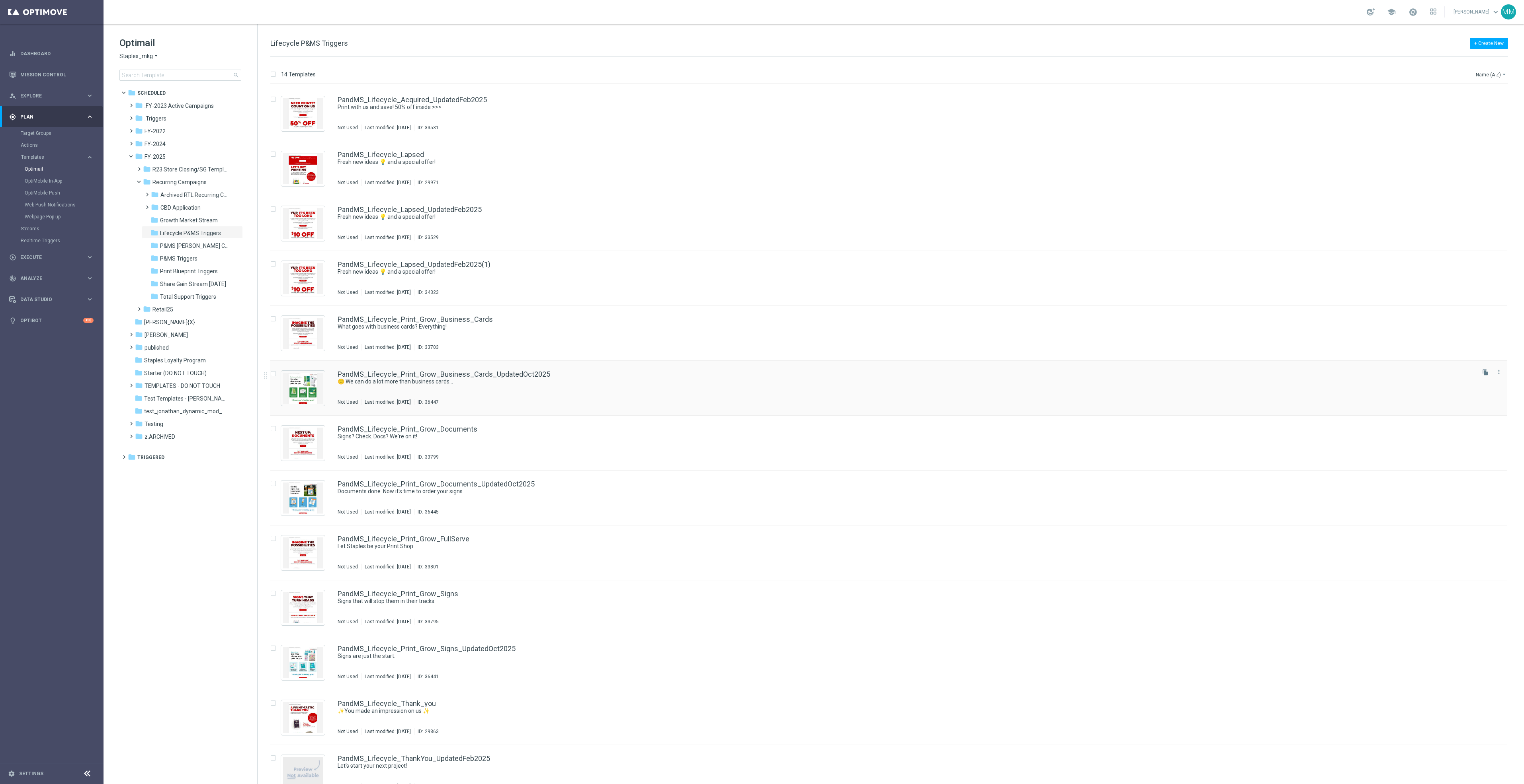
scroll to position [69, 0]
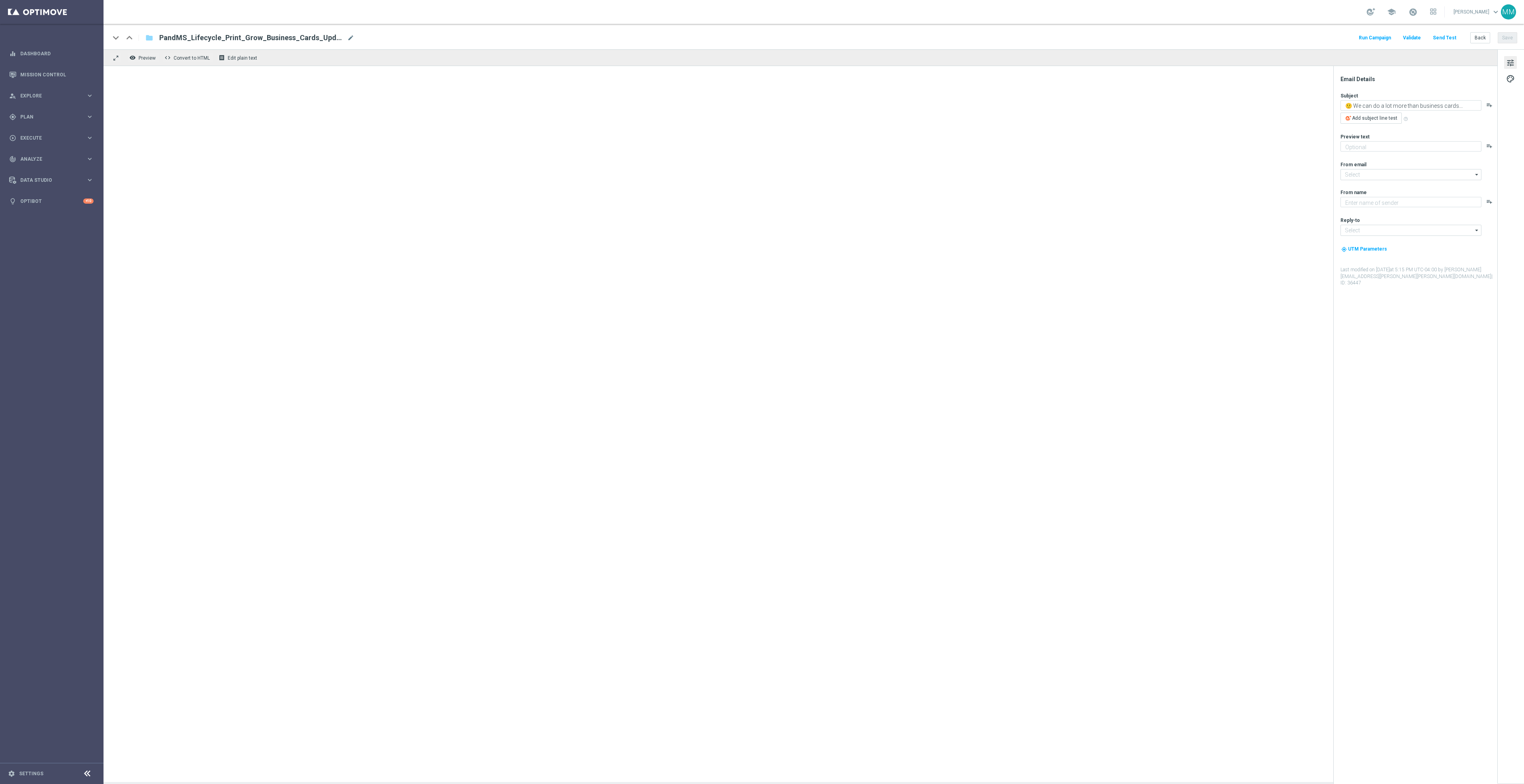
type textarea "A whole lot more!"
type input "[EMAIL_ADDRESS][DOMAIN_NAME]"
type textarea "Staples"
type input "info@staples.com"
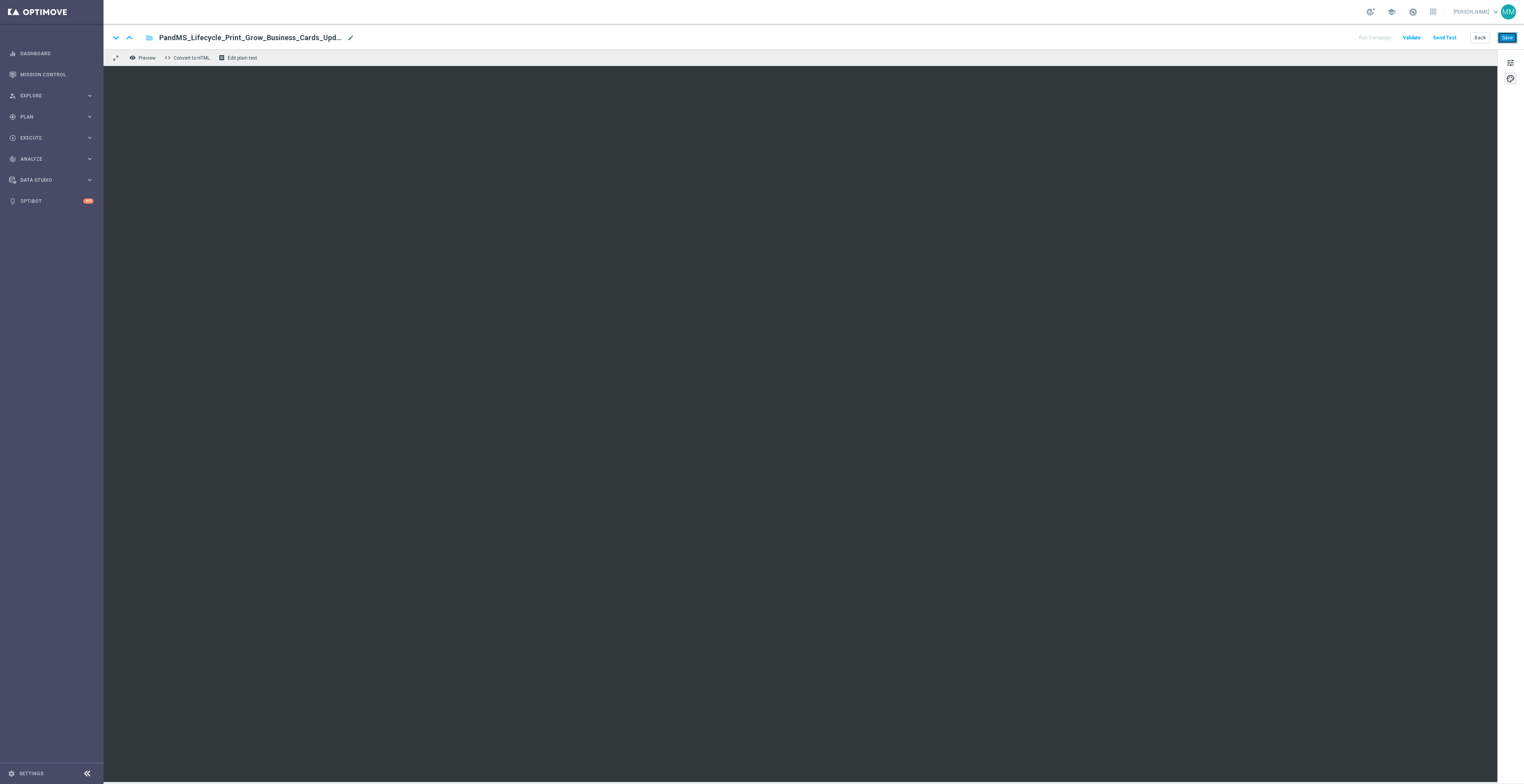
click at [1511, 40] on button "Save" at bounding box center [1507, 38] width 20 height 11
click at [1515, 38] on button "Save" at bounding box center [1507, 38] width 20 height 11
click at [1448, 37] on button "Send Test" at bounding box center [1445, 38] width 26 height 11
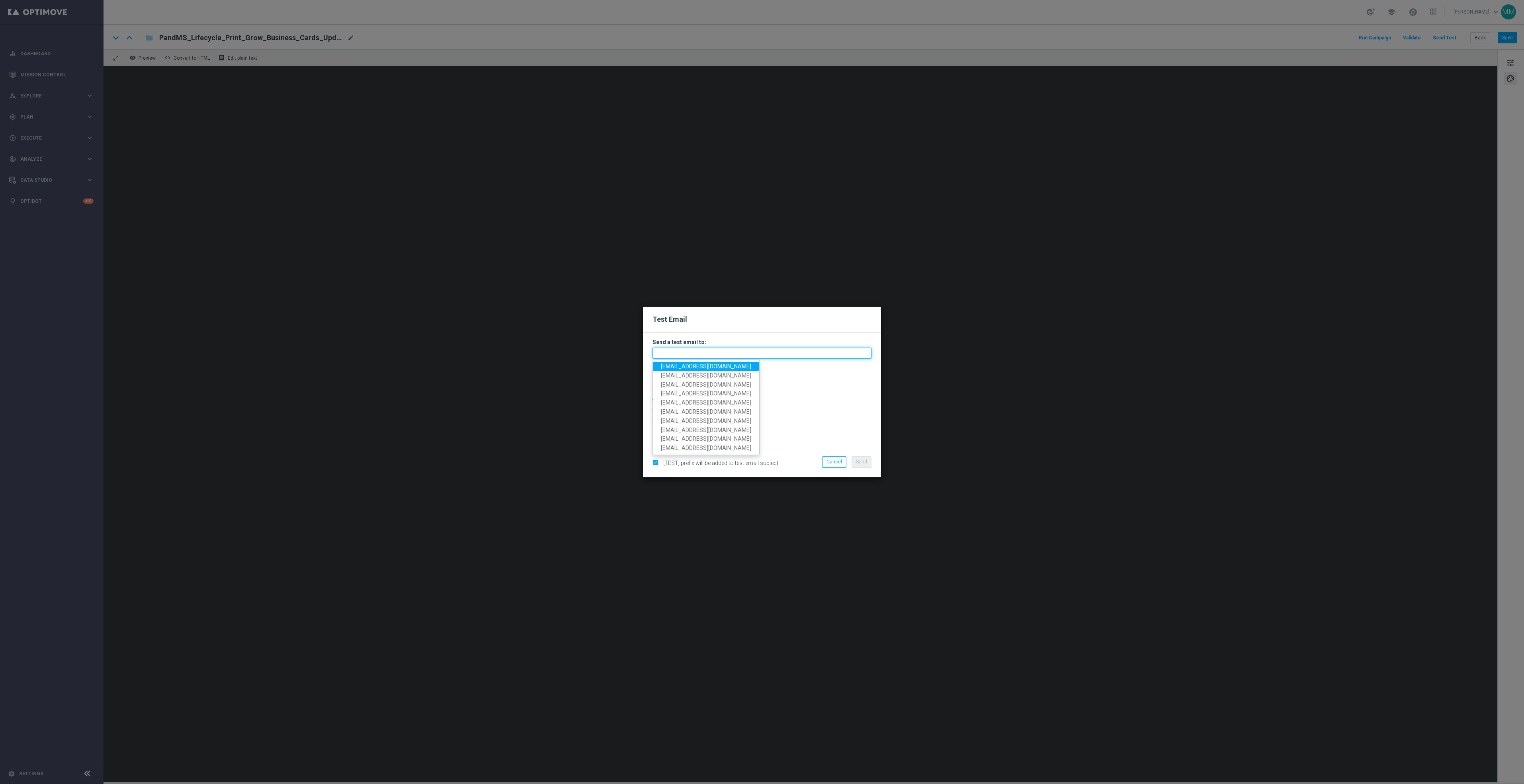
paste input "staples.96a1-bitrw@litmusemail.com"
type input "staples.96a1-bitrw@litmusemail.com"
click at [858, 462] on span "Send" at bounding box center [861, 462] width 11 height 5
click at [863, 464] on span "Send" at bounding box center [861, 462] width 11 height 5
click at [864, 459] on span "Send" at bounding box center [861, 462] width 11 height 5
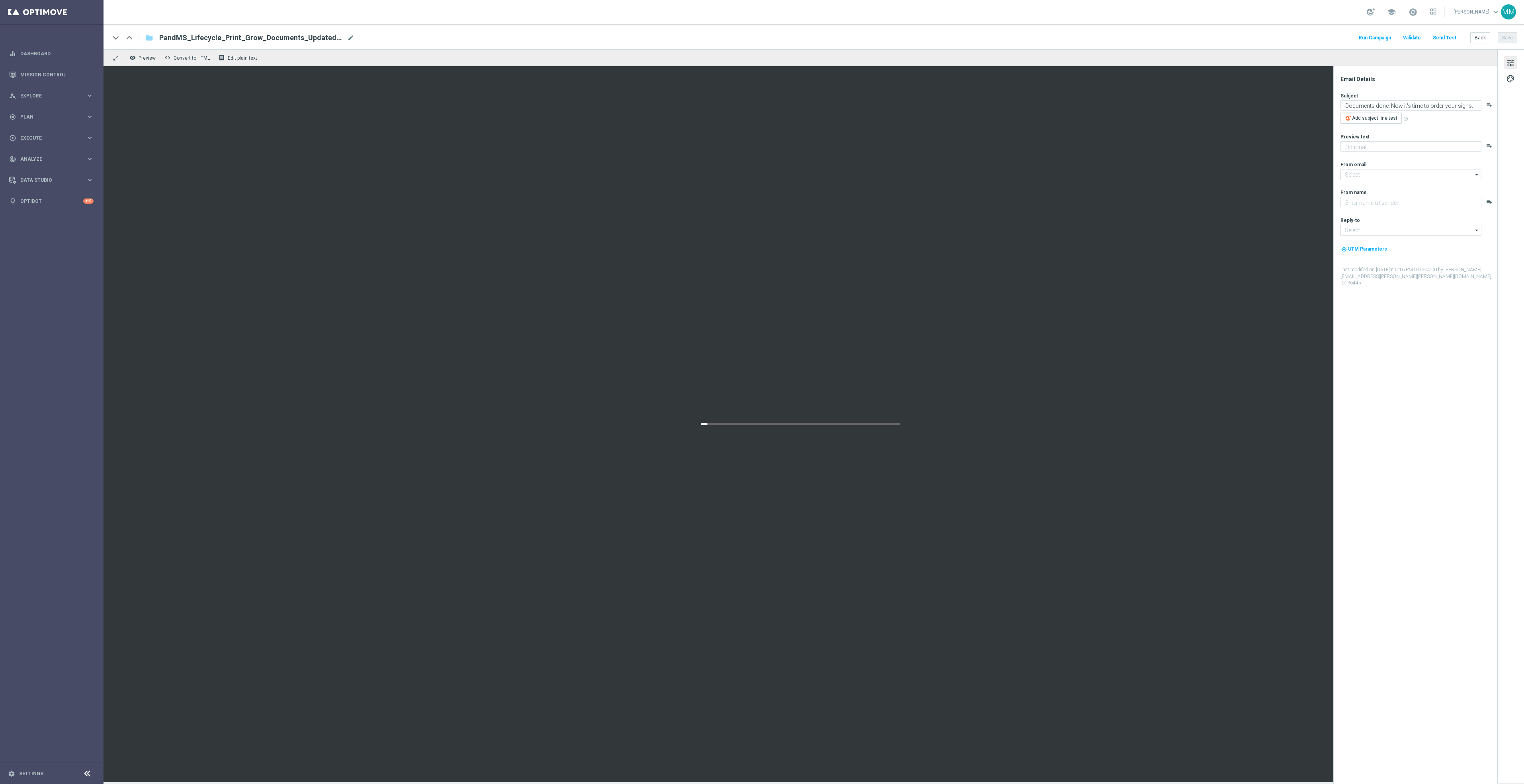
type textarea "Expand your reach with custom signage."
type input "[EMAIL_ADDRESS][DOMAIN_NAME]"
type textarea "Staples"
type input "[EMAIL_ADDRESS][DOMAIN_NAME]"
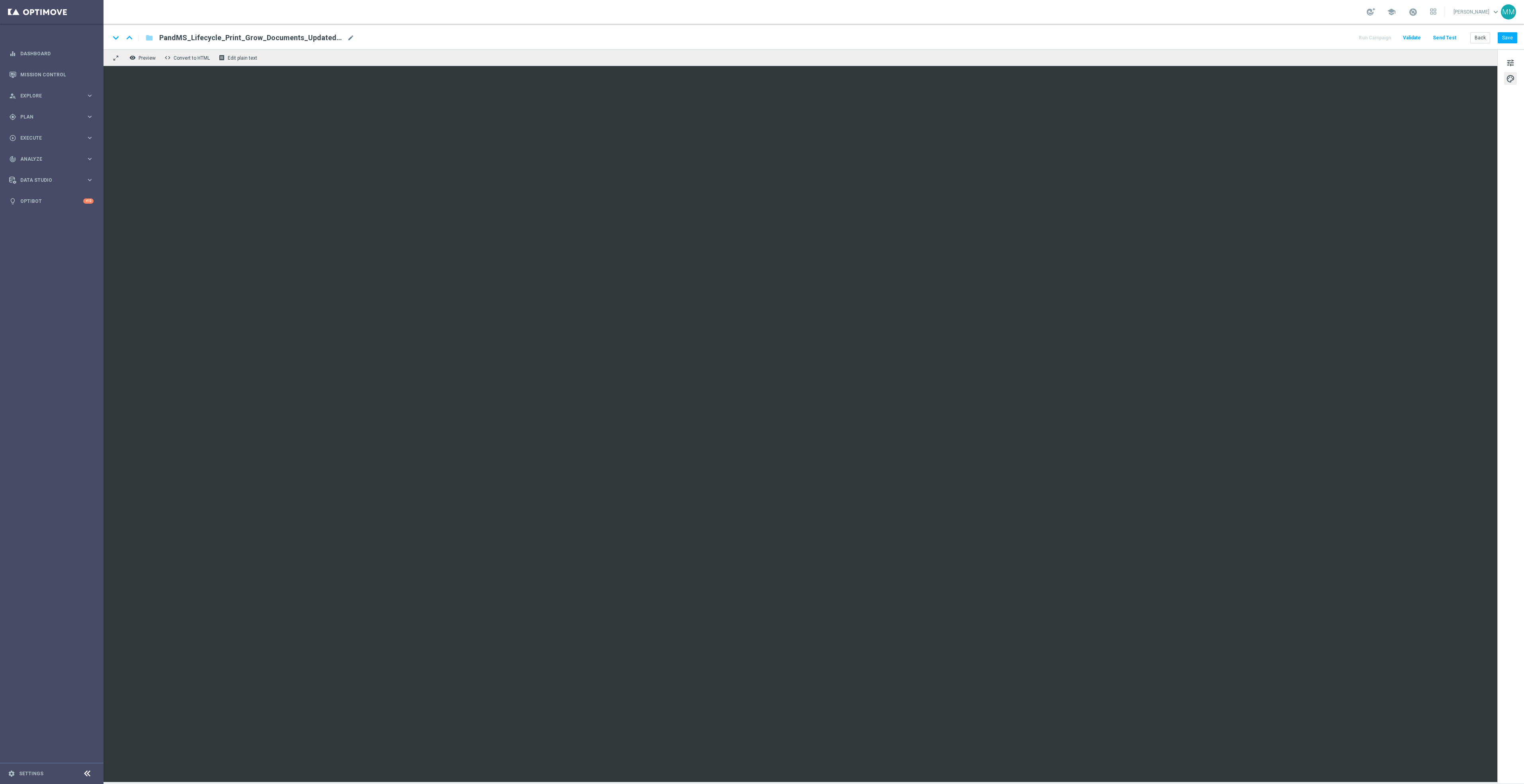
click at [1511, 44] on div "keyboard_arrow_down keyboard_arrow_up folder PandMS_Lifecycle_Print_Grow_Docume…" at bounding box center [813, 36] width 1420 height 25
click at [1514, 38] on button "Save" at bounding box center [1507, 38] width 20 height 11
click at [1511, 40] on button "Save" at bounding box center [1507, 38] width 20 height 11
click at [1449, 40] on button "Send Test" at bounding box center [1445, 38] width 26 height 11
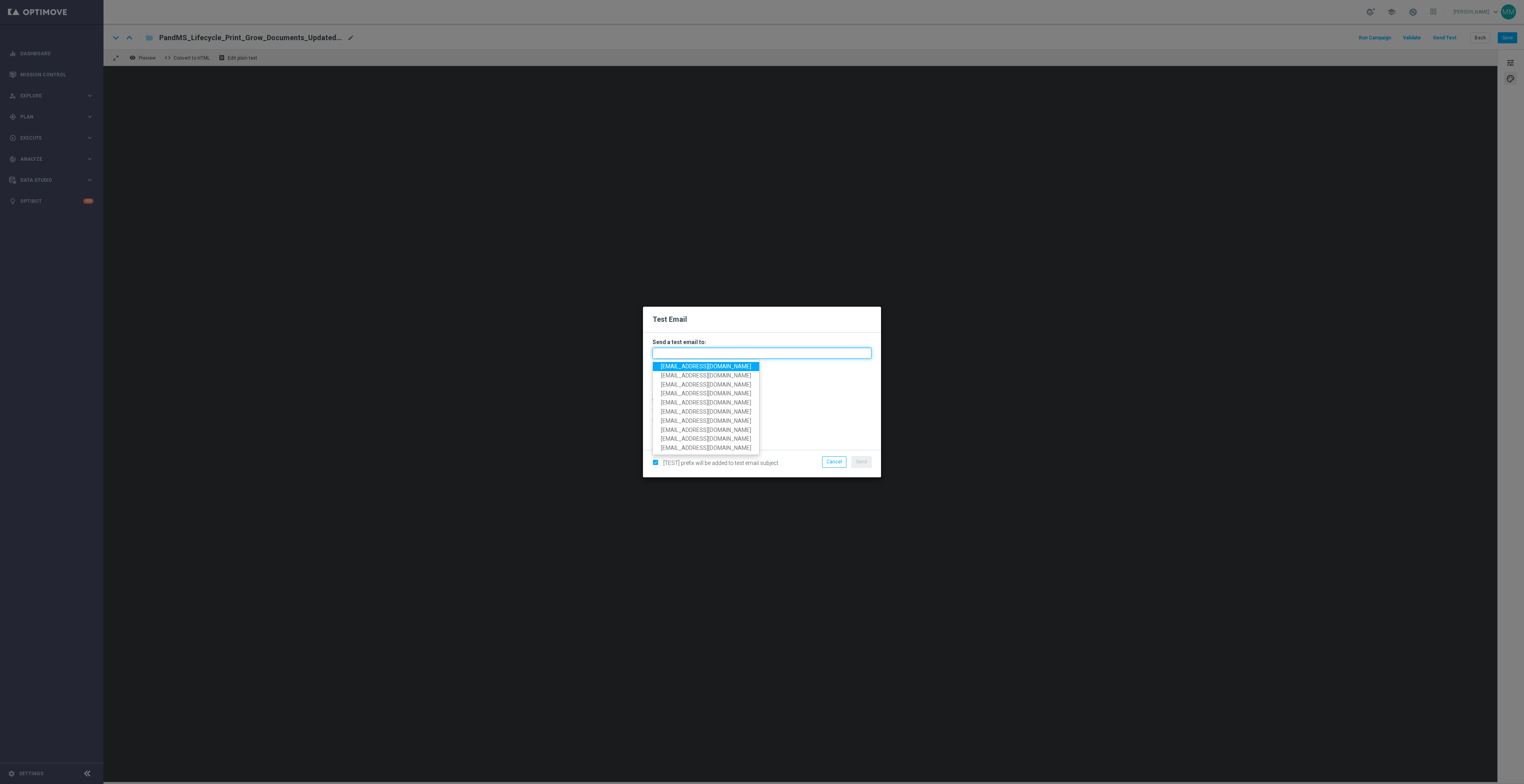
paste input "staples.96a1-bites@litmusemail.com"
type input "staples.96a1-bites@litmusemail.com"
click at [861, 461] on span "Send" at bounding box center [861, 462] width 11 height 5
click at [860, 460] on span "Send" at bounding box center [861, 462] width 11 height 5
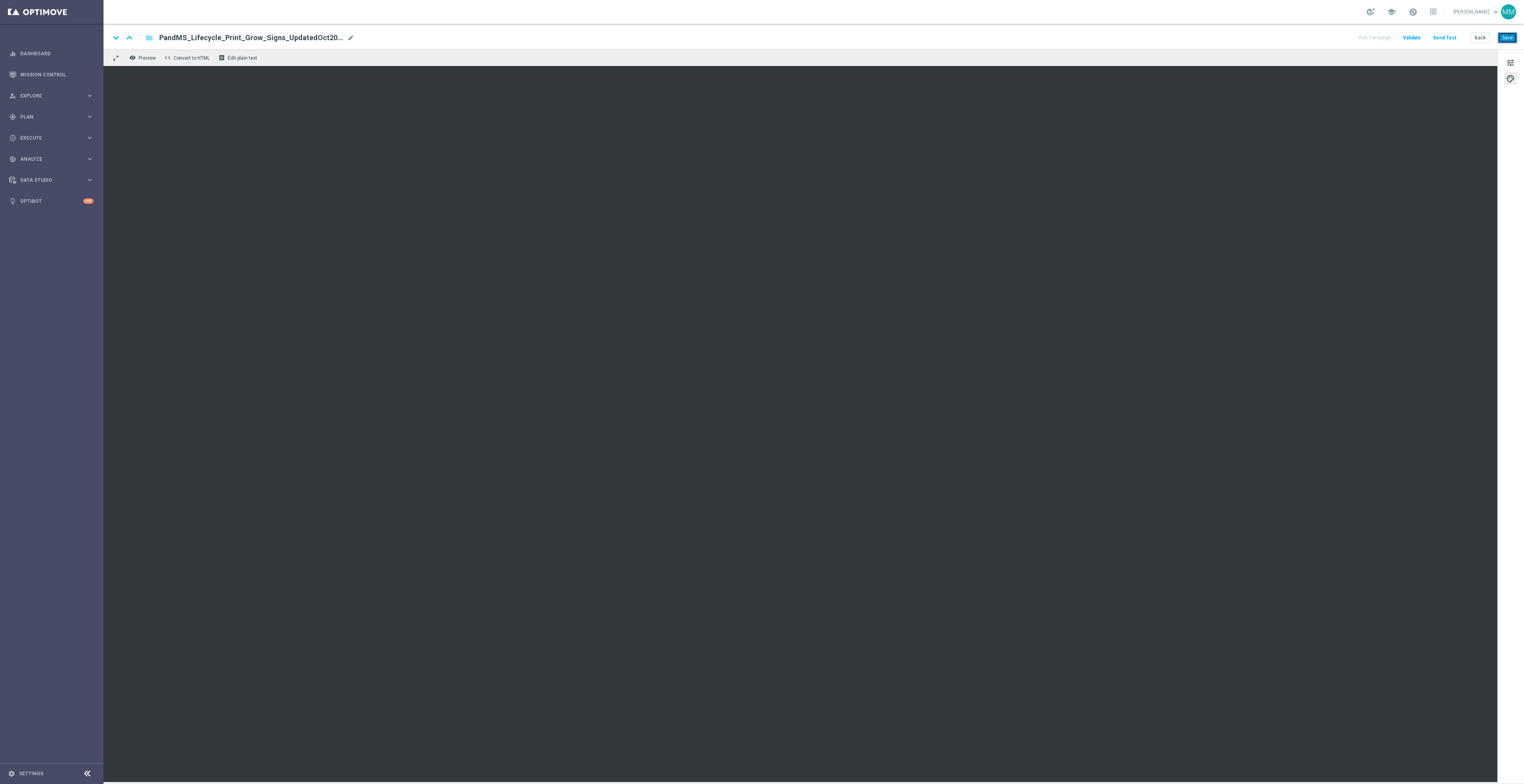
click at [1515, 38] on button "Save" at bounding box center [1507, 38] width 20 height 11
